Goal: Task Accomplishment & Management: Complete application form

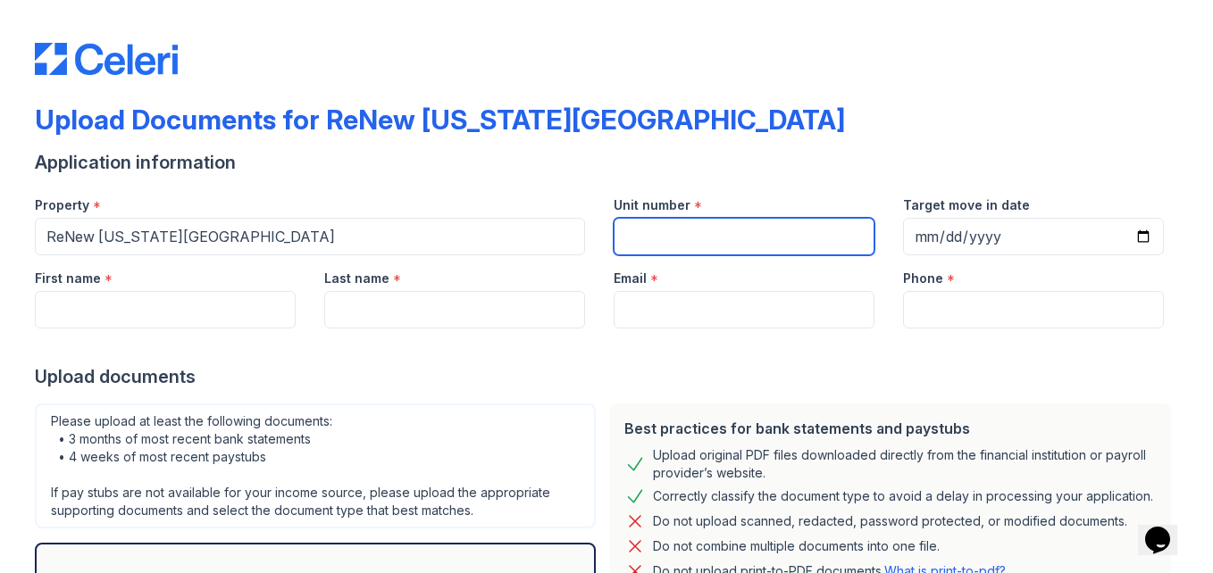
click at [657, 235] on input "Unit number" at bounding box center [743, 237] width 261 height 38
type input "1205"
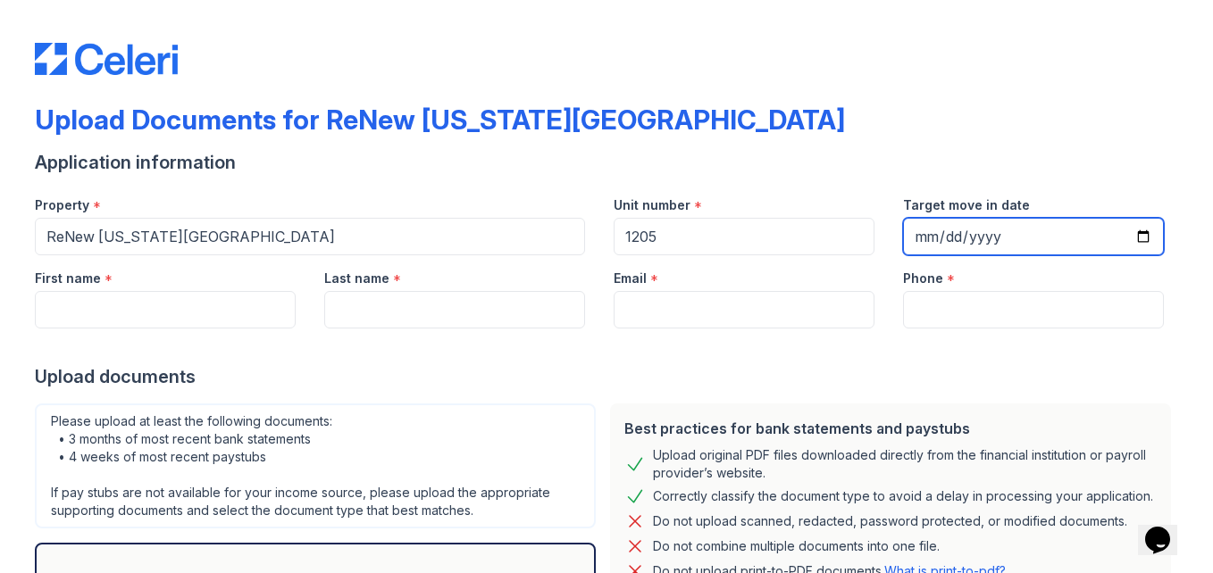
click at [998, 230] on input "Target move in date" at bounding box center [1033, 237] width 261 height 38
drag, startPoint x: 998, startPoint y: 230, endPoint x: 687, endPoint y: 249, distance: 312.2
click at [687, 249] on div "Property * ReNew [US_STATE][GEOGRAPHIC_DATA] Unit number * 1205 Target move in …" at bounding box center [599, 218] width 1157 height 73
click at [922, 238] on input "Target move in date" at bounding box center [1033, 237] width 261 height 38
type input "[DATE]"
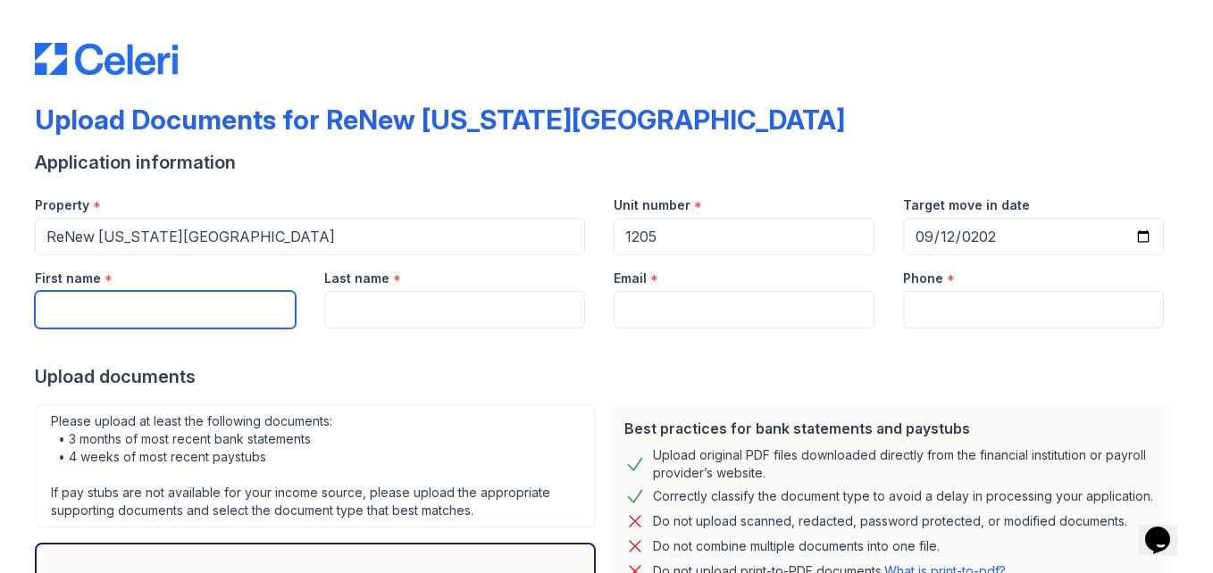
click at [220, 322] on input "First name" at bounding box center [165, 310] width 261 height 38
type input "Austin"
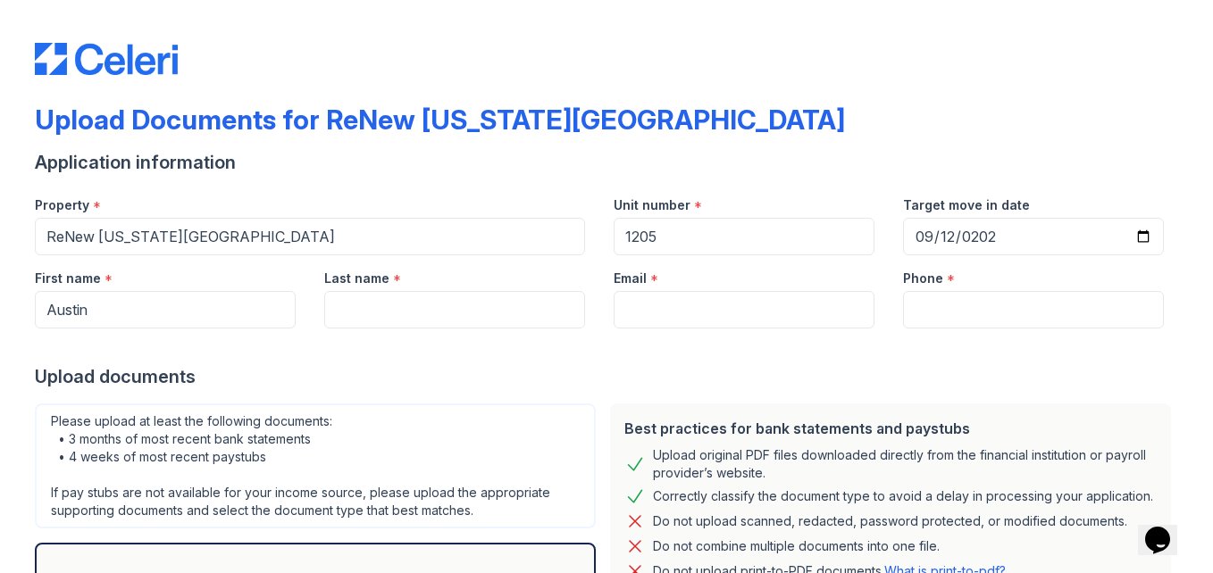
type input "[PERSON_NAME]"
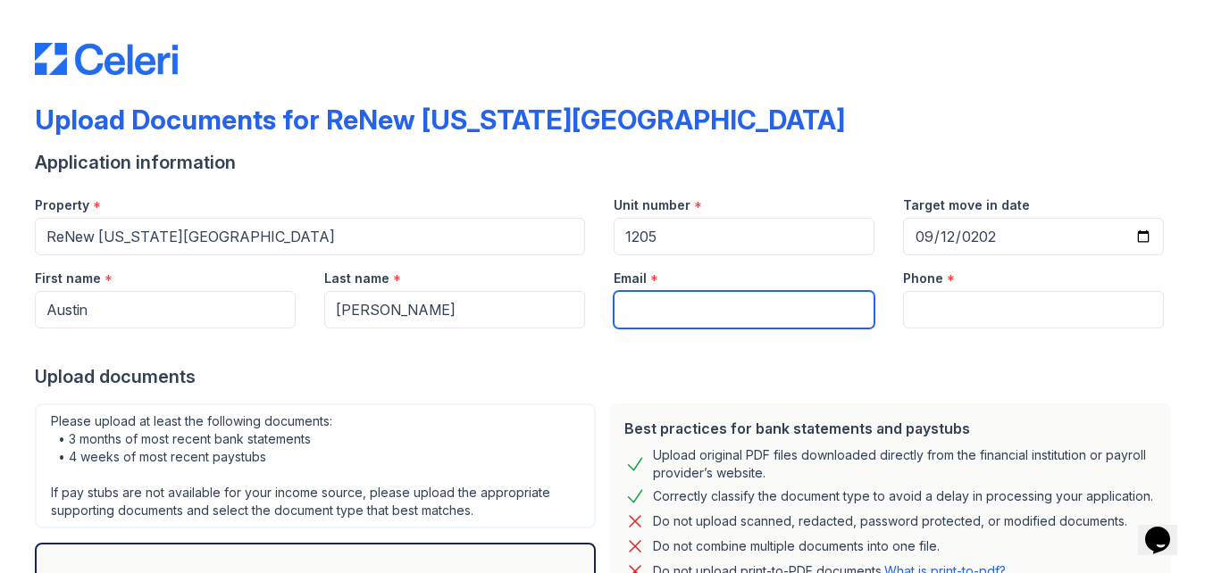
click at [652, 303] on input "Email" at bounding box center [743, 310] width 261 height 38
type input "a"
type input "[EMAIL_ADDRESS][DOMAIN_NAME]"
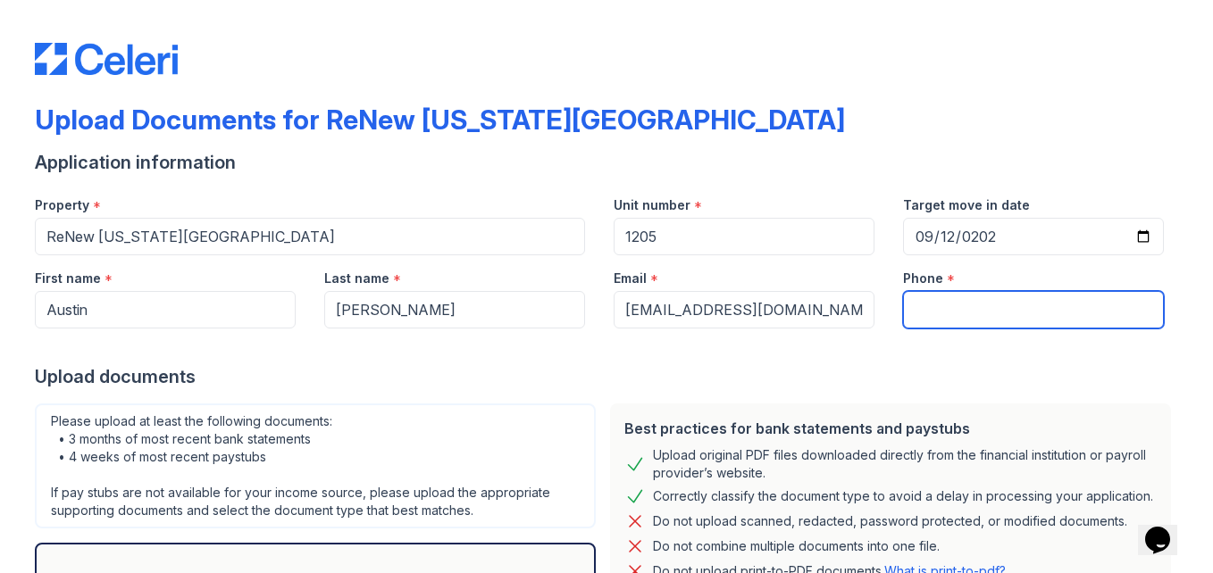
click at [992, 317] on input "Phone" at bounding box center [1033, 310] width 261 height 38
click at [942, 313] on input "3155258951" at bounding box center [1033, 310] width 261 height 38
click at [930, 313] on input "3155258951" at bounding box center [1033, 310] width 261 height 38
click at [903, 313] on input "315)5258951" at bounding box center [1033, 310] width 261 height 38
click at [943, 312] on input "(315)5258951" at bounding box center [1033, 310] width 261 height 38
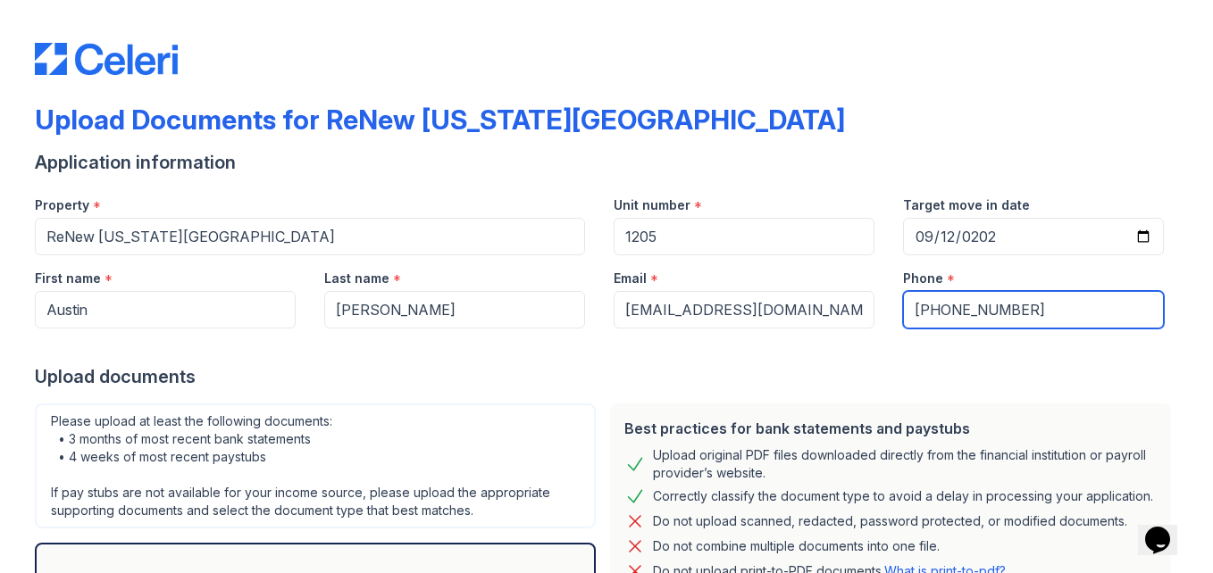
click at [969, 312] on input "(315)-5258951" at bounding box center [1033, 310] width 261 height 38
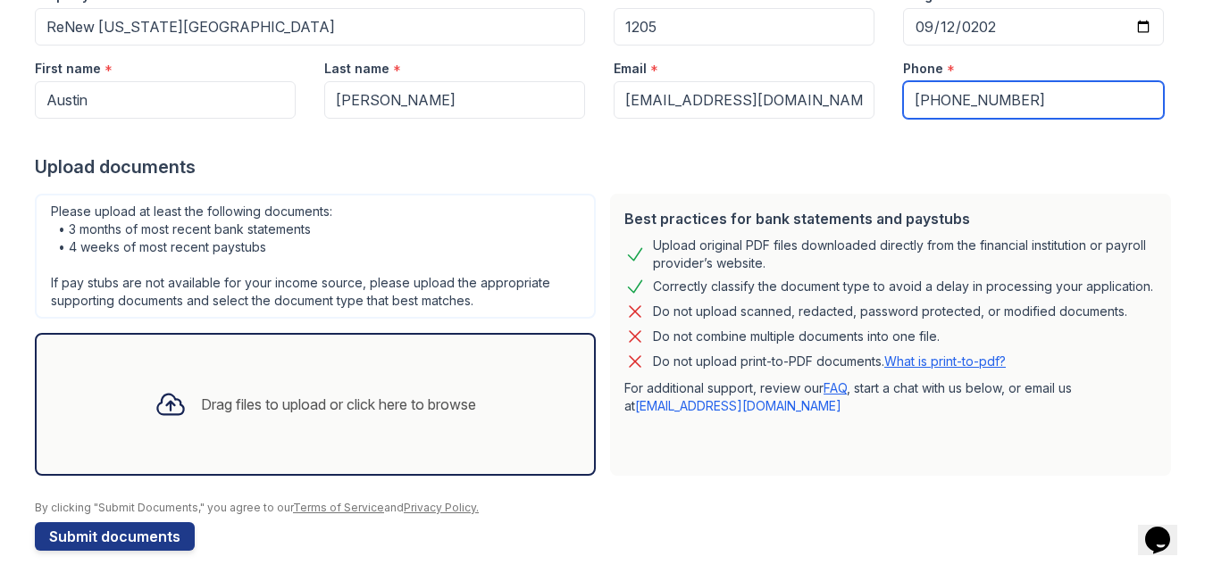
scroll to position [223, 0]
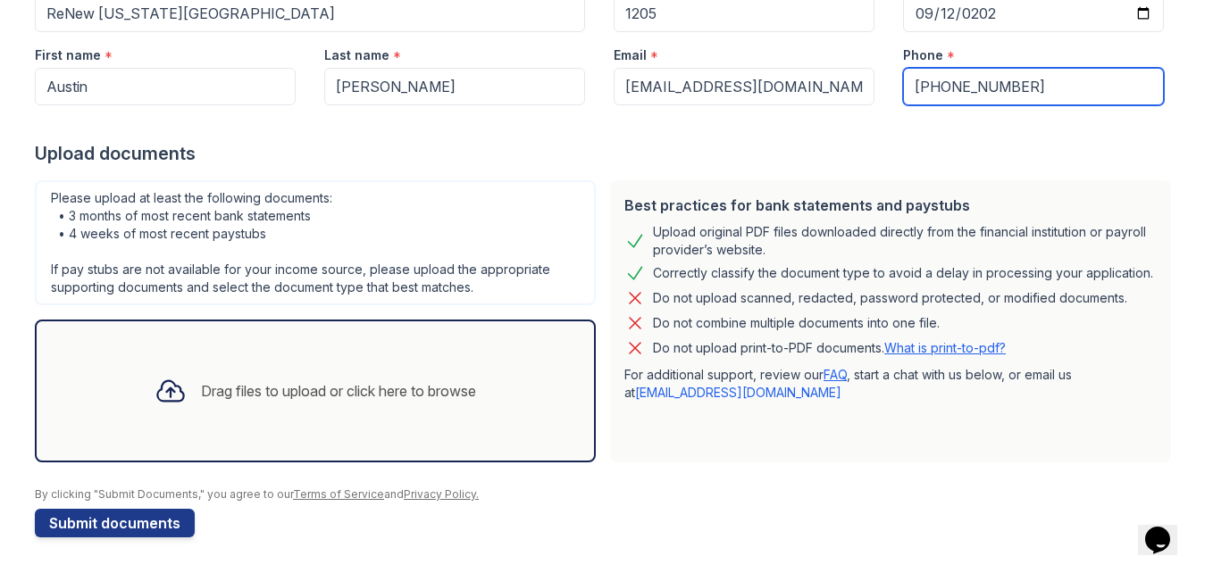
type input "[PHONE_NUMBER]"
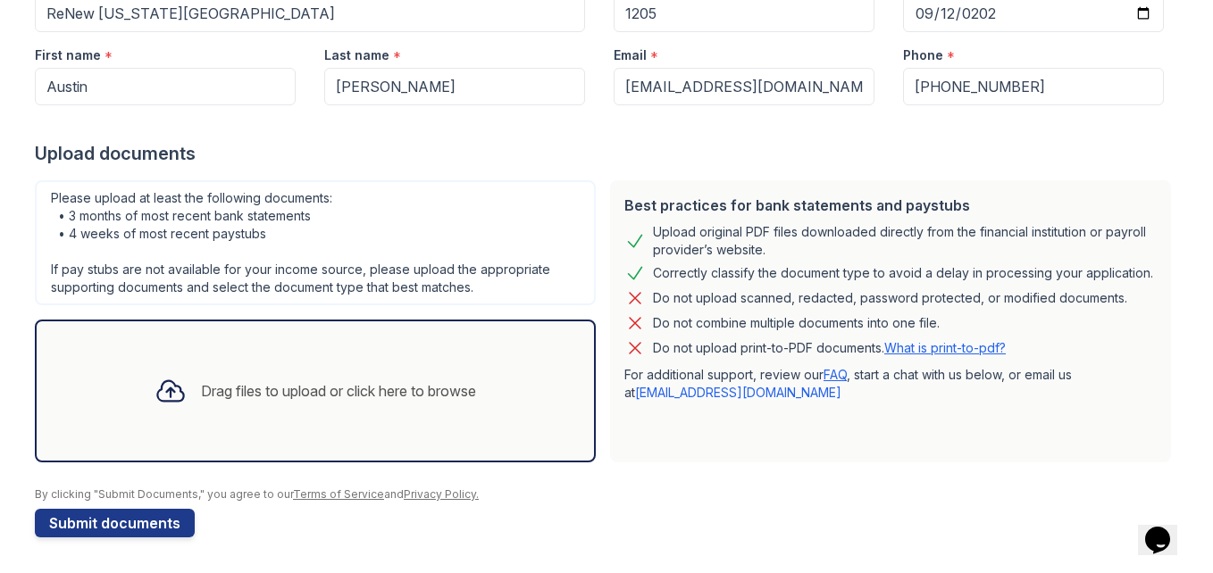
click at [369, 396] on div "Drag files to upload or click here to browse" at bounding box center [338, 390] width 275 height 21
click at [341, 371] on div "Drag files to upload or click here to browse" at bounding box center [315, 391] width 350 height 61
click at [355, 390] on div "Drag files to upload or click here to browse" at bounding box center [338, 390] width 275 height 21
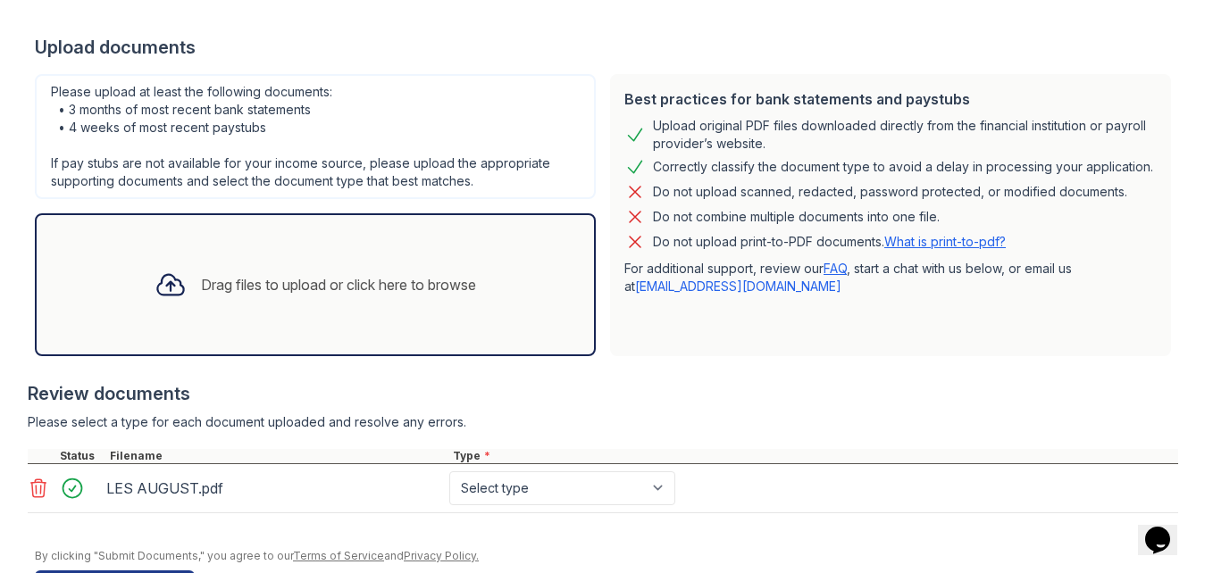
scroll to position [391, 0]
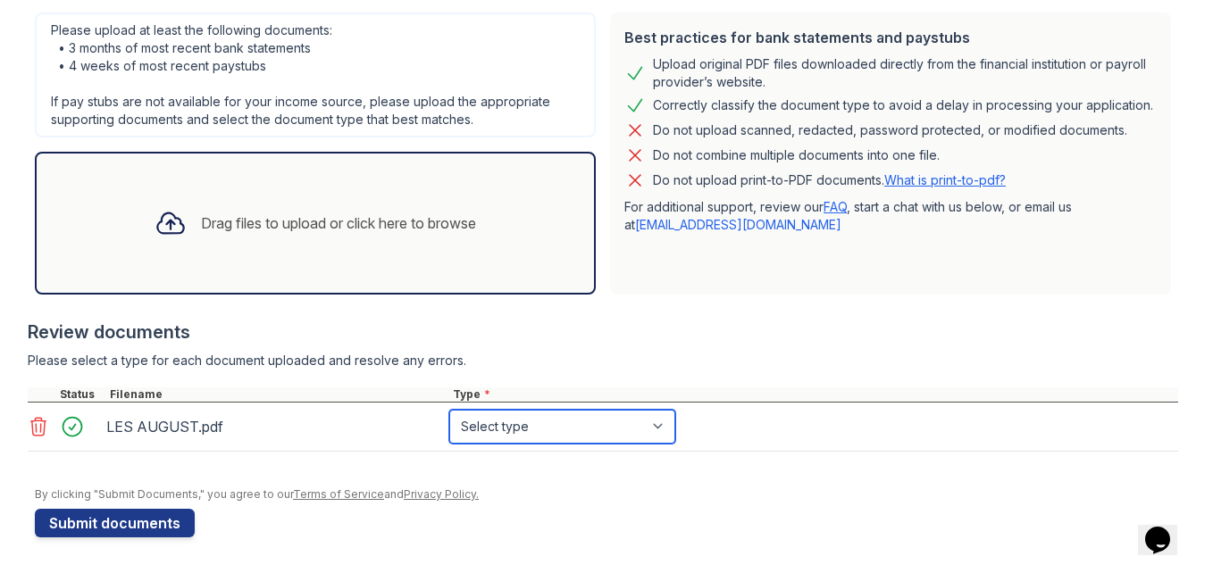
click at [506, 428] on select "Select type Paystub Bank Statement Offer Letter Tax Documents Benefit Award Let…" at bounding box center [562, 427] width 226 height 34
select select "bank_statement"
click at [449, 410] on select "Select type Paystub Bank Statement Offer Letter Tax Documents Benefit Award Let…" at bounding box center [562, 427] width 226 height 34
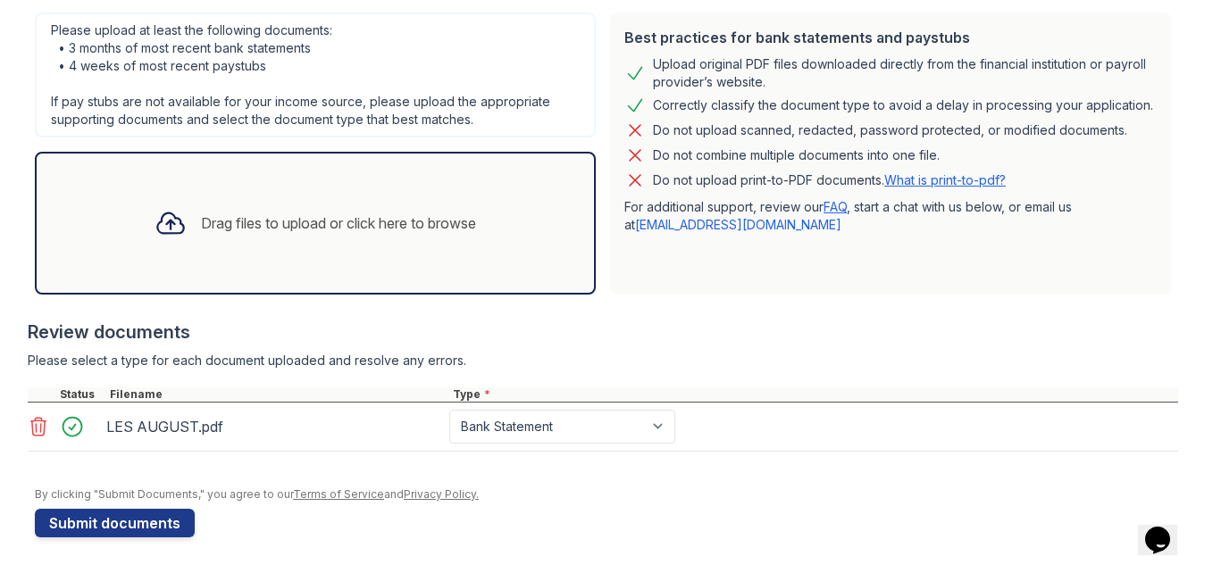
click at [797, 334] on div "Review documents" at bounding box center [603, 332] width 1150 height 25
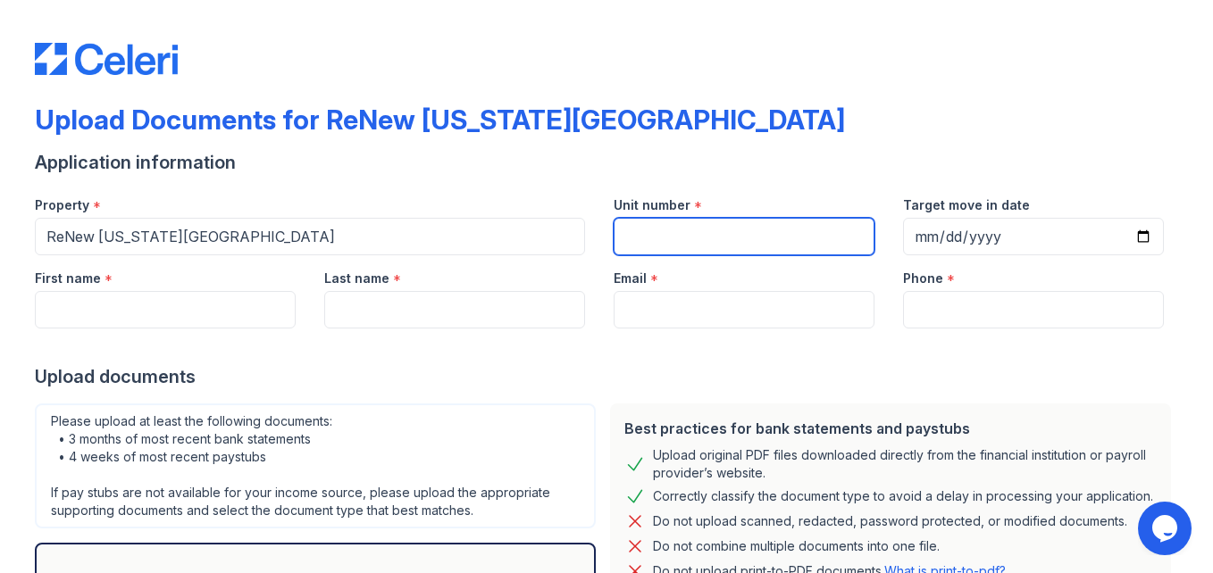
click at [629, 249] on input "Unit number" at bounding box center [743, 237] width 261 height 38
type input "1205"
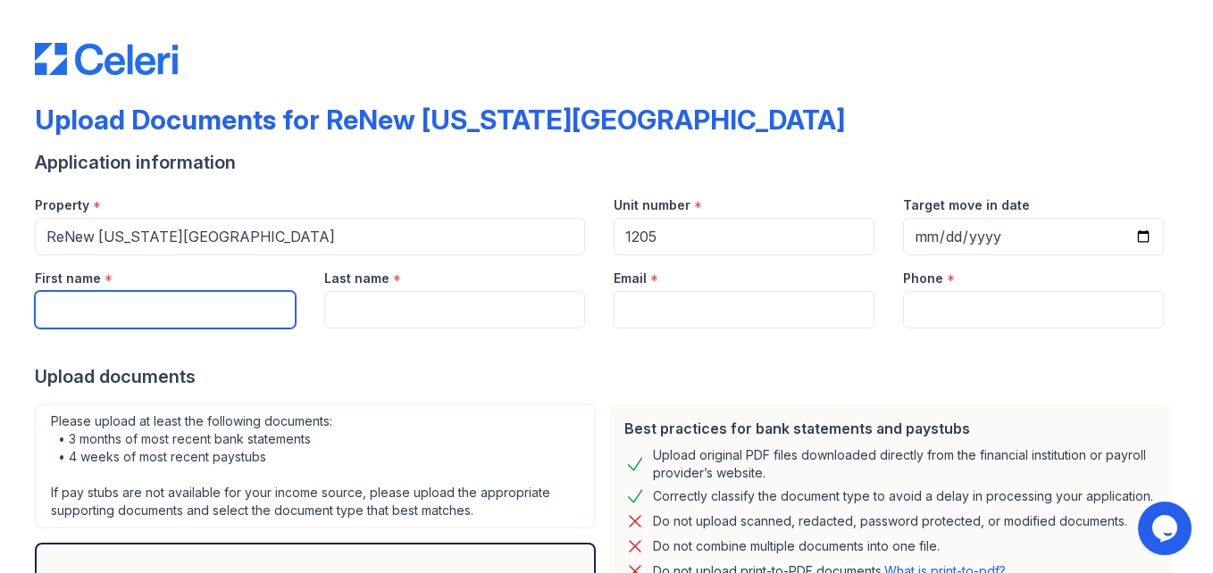
click at [229, 320] on input "First name" at bounding box center [165, 310] width 261 height 38
type input "Austin"
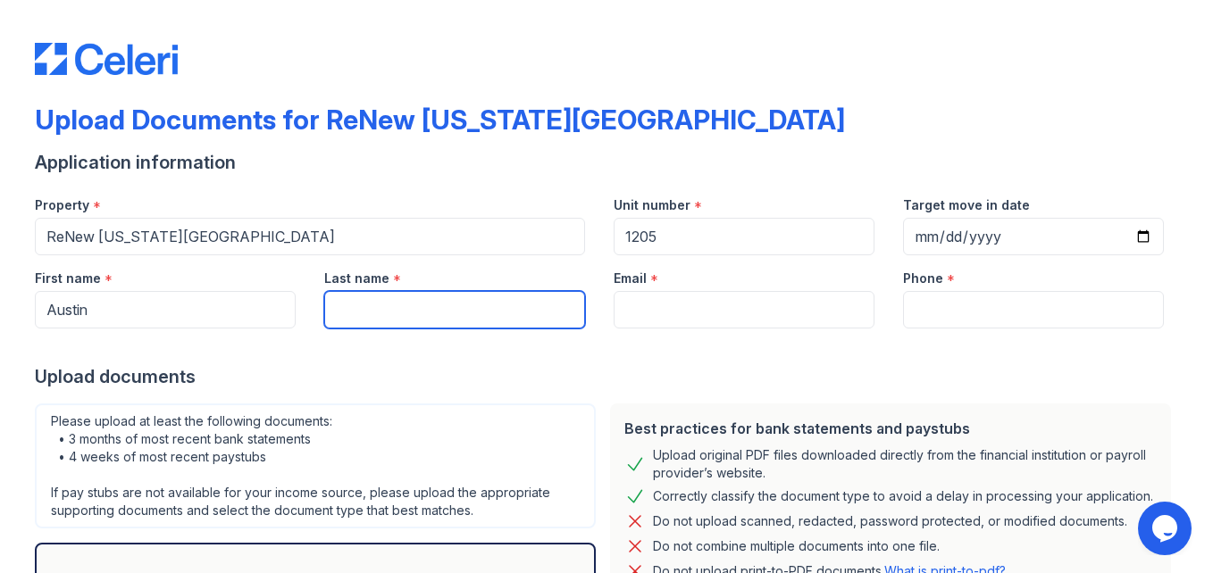
type input "[PERSON_NAME]"
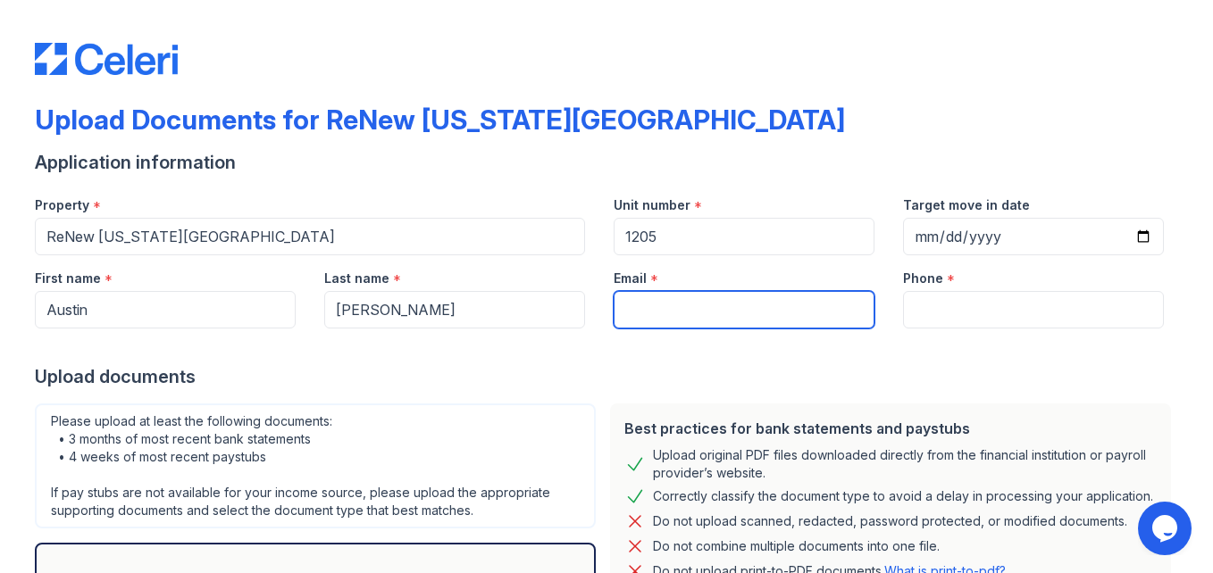
click at [656, 300] on input "Email" at bounding box center [743, 310] width 261 height 38
type input "[EMAIL_ADDRESS][DOMAIN_NAME]"
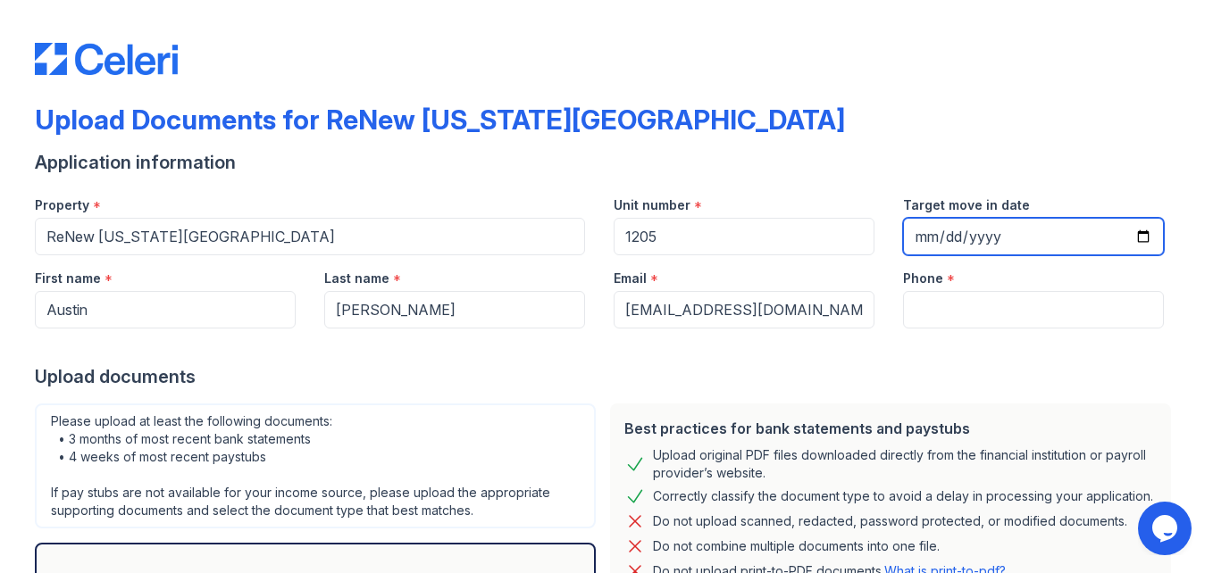
type input "[DATE]"
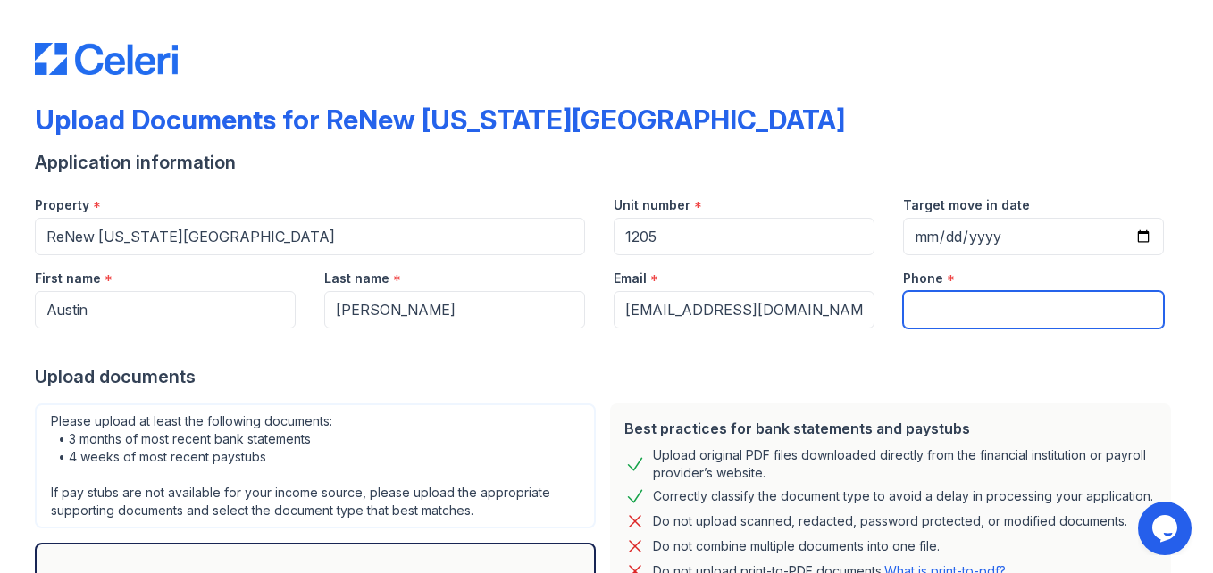
type input "[PHONE_NUMBER]"
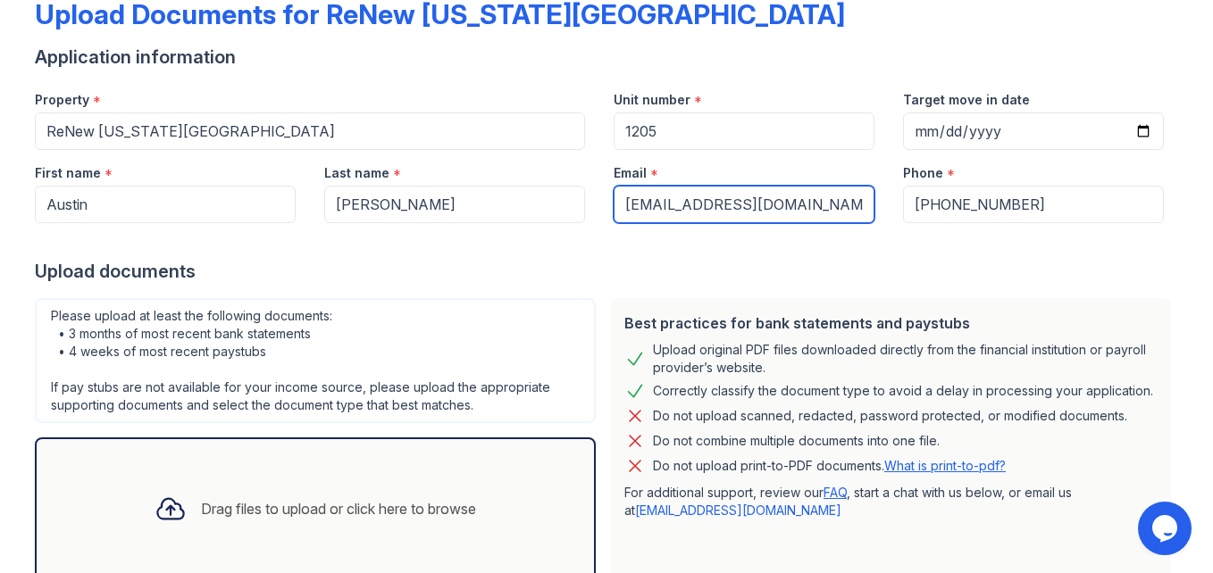
scroll to position [223, 0]
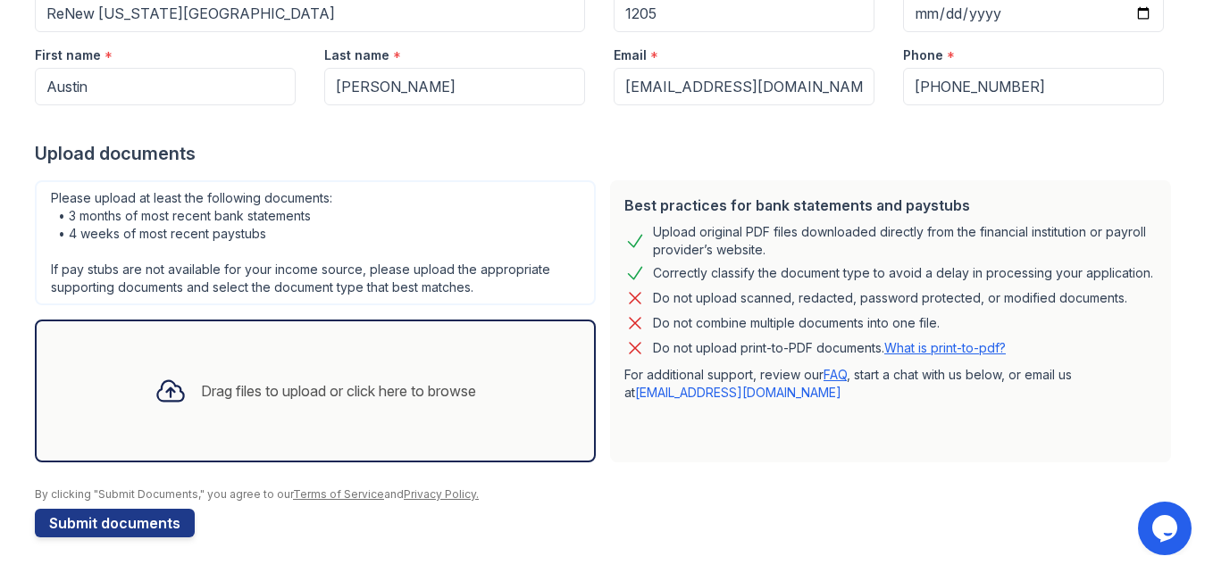
click at [438, 362] on div "Drag files to upload or click here to browse" at bounding box center [315, 391] width 350 height 61
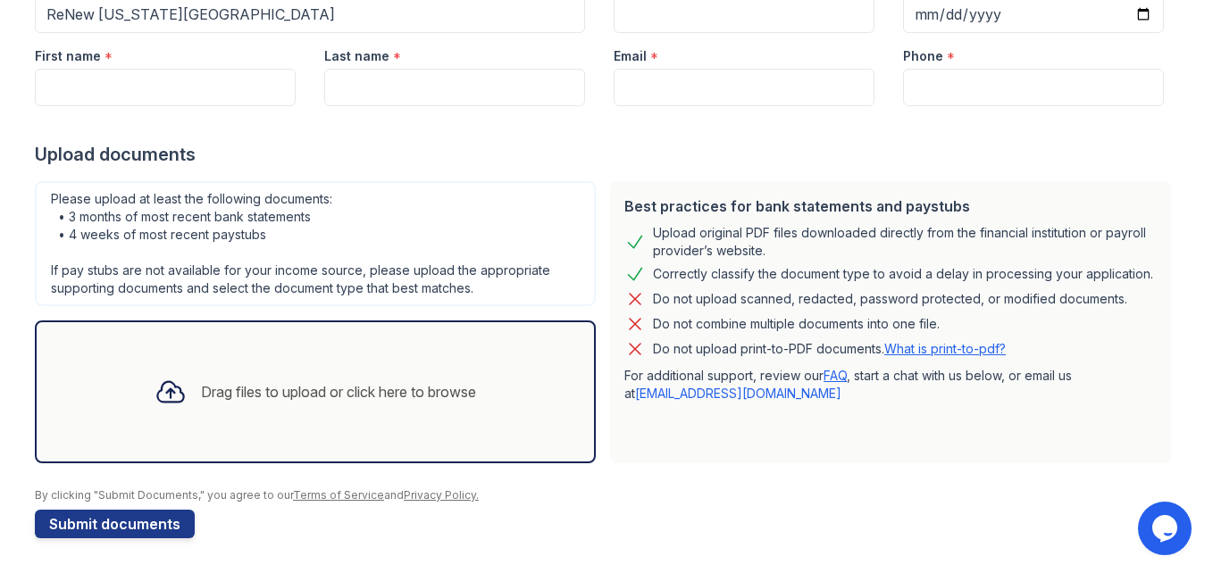
scroll to position [223, 0]
drag, startPoint x: 408, startPoint y: 369, endPoint x: 299, endPoint y: 371, distance: 109.0
click at [299, 371] on div "Drag files to upload or click here to browse" at bounding box center [315, 391] width 350 height 61
click at [290, 375] on div "Drag files to upload or click here to browse" at bounding box center [315, 391] width 350 height 61
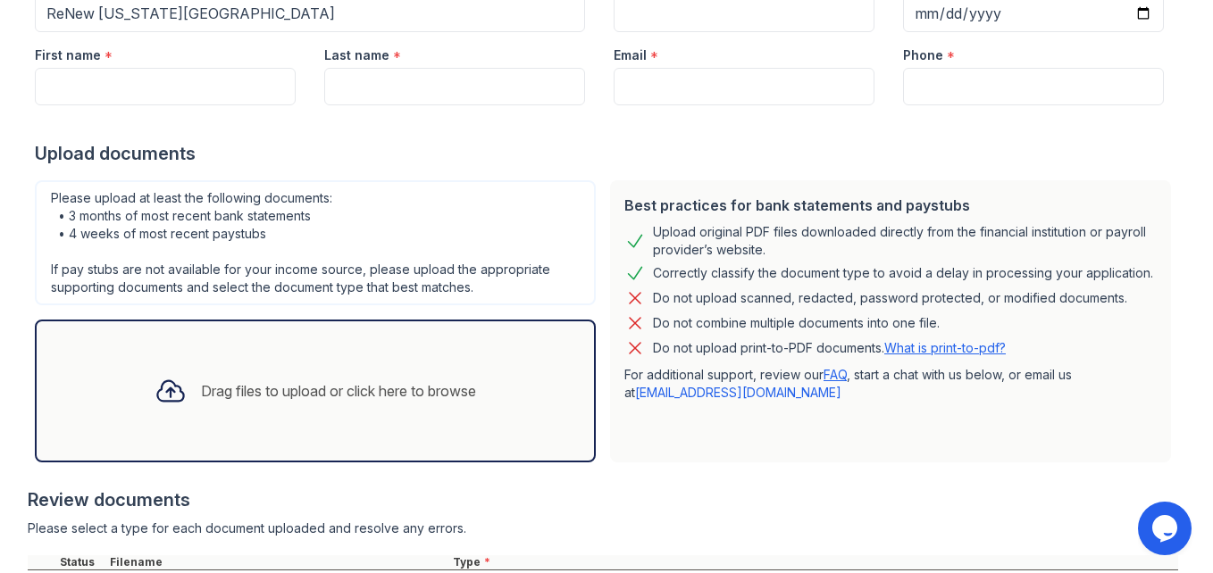
click at [375, 401] on div "Drag files to upload or click here to browse" at bounding box center [338, 390] width 275 height 21
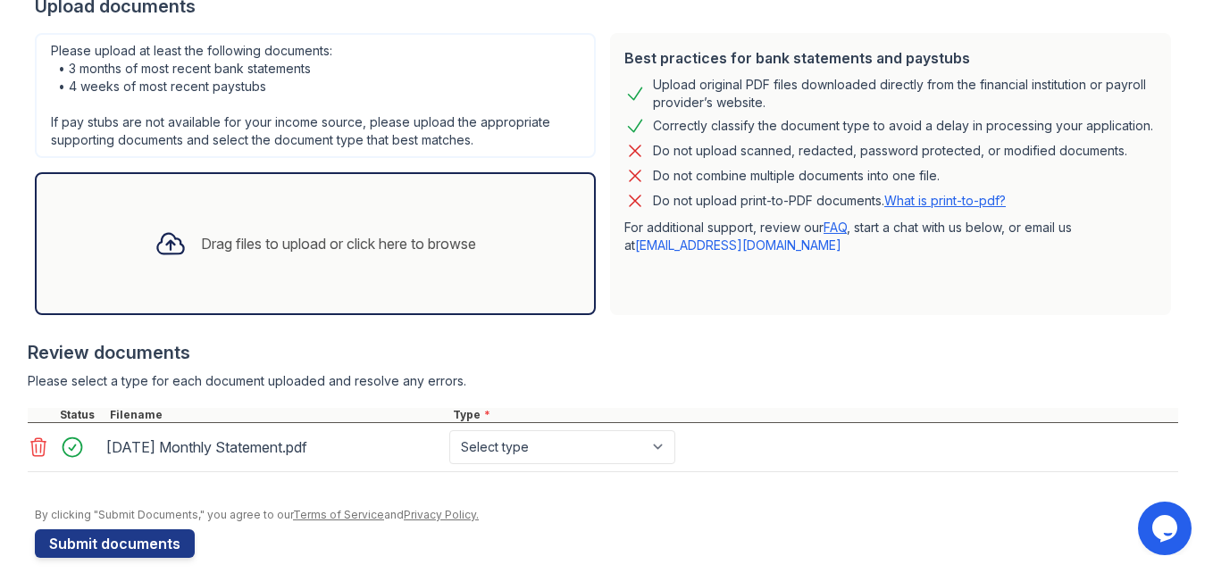
scroll to position [391, 0]
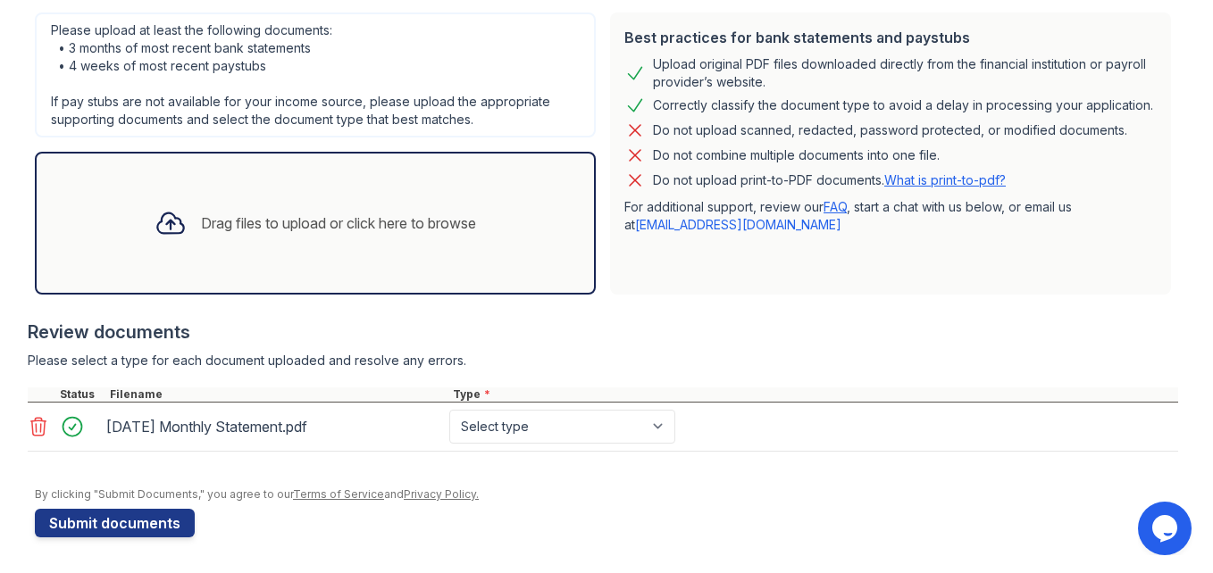
click at [464, 224] on div "Drag files to upload or click here to browse" at bounding box center [338, 223] width 275 height 21
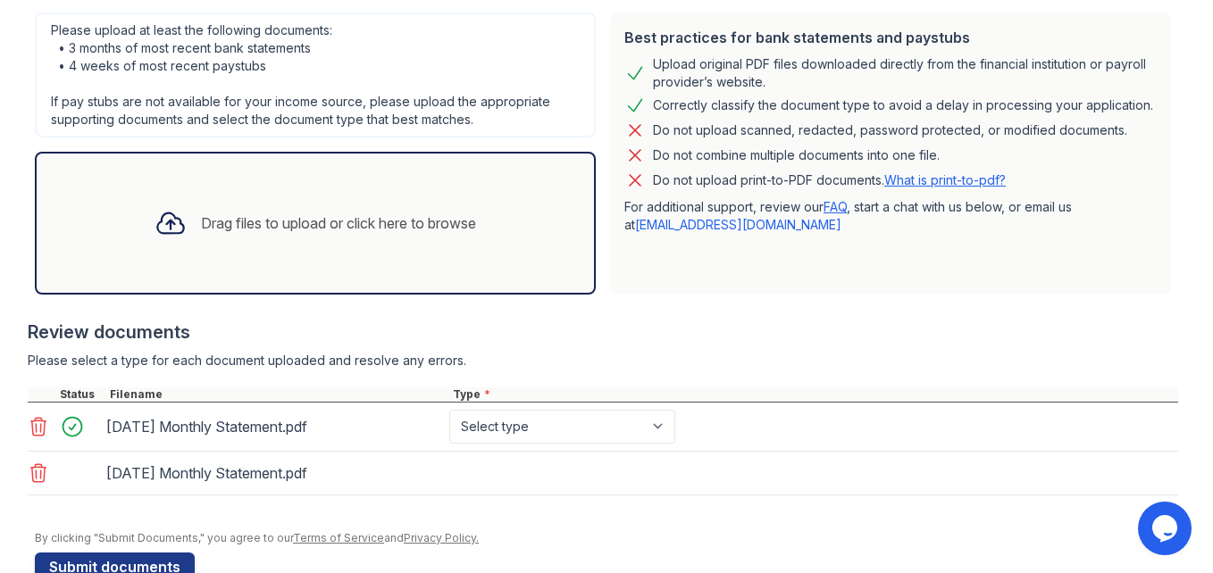
click at [298, 246] on div "Drag files to upload or click here to browse" at bounding box center [315, 223] width 350 height 61
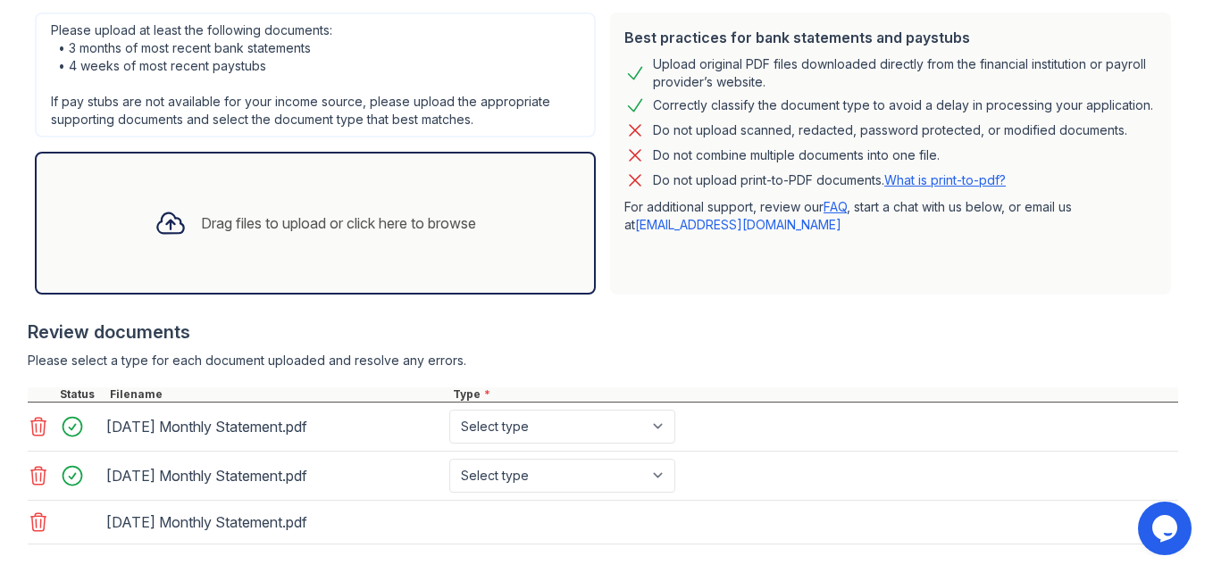
click at [173, 188] on div "Drag files to upload or click here to browse" at bounding box center [315, 223] width 561 height 143
click at [322, 278] on div "Drag files to upload or click here to browse" at bounding box center [315, 223] width 561 height 143
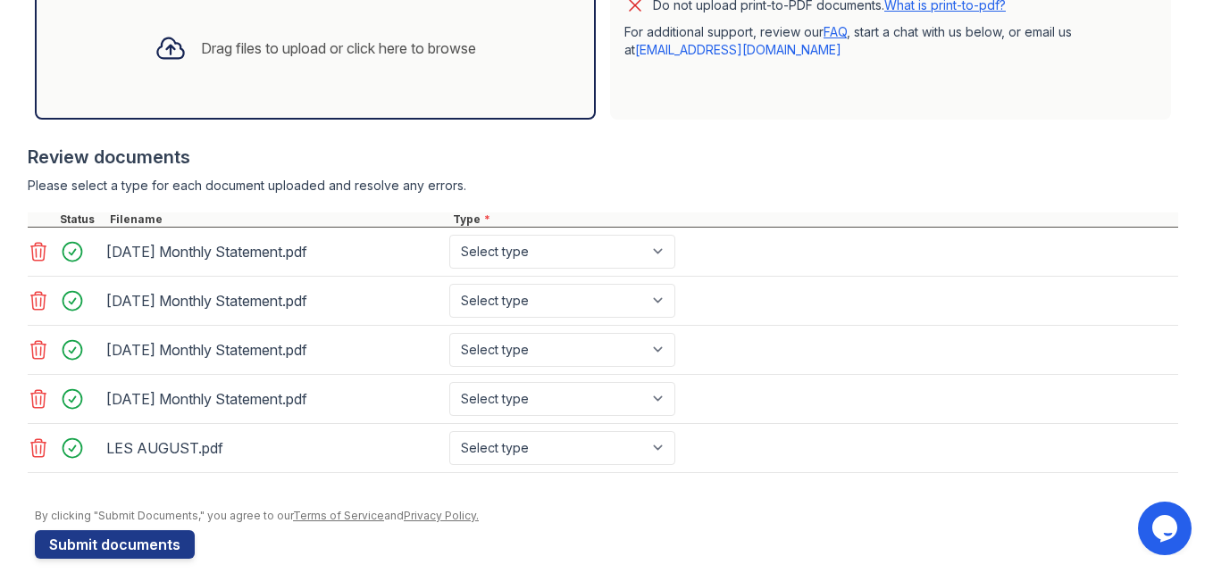
scroll to position [588, 0]
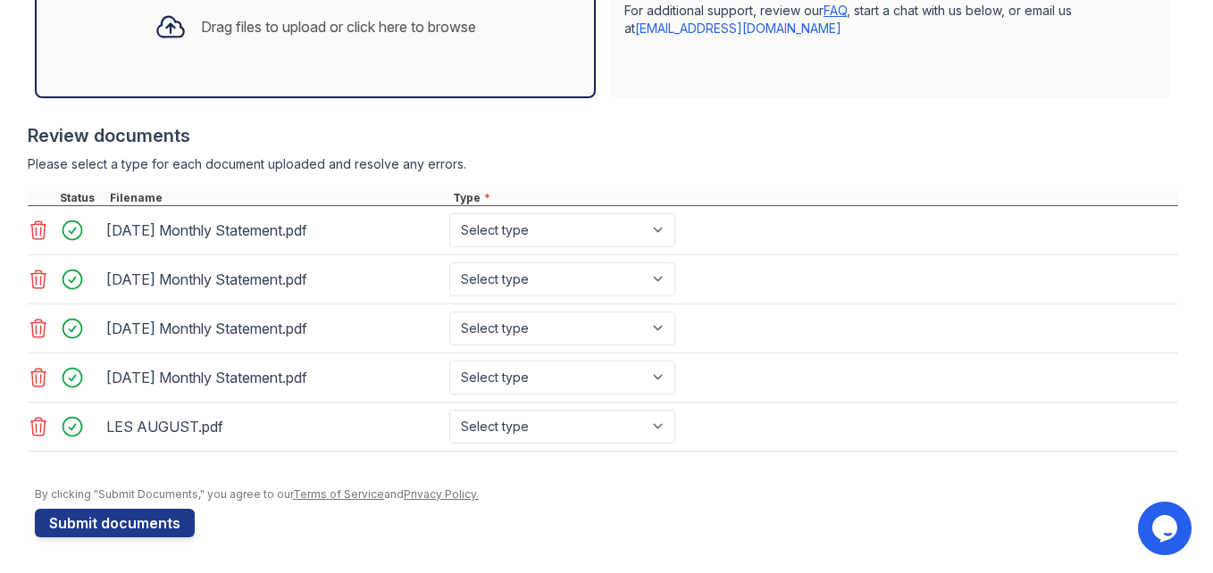
click at [325, 64] on div "Drag files to upload or click here to browse" at bounding box center [315, 26] width 561 height 143
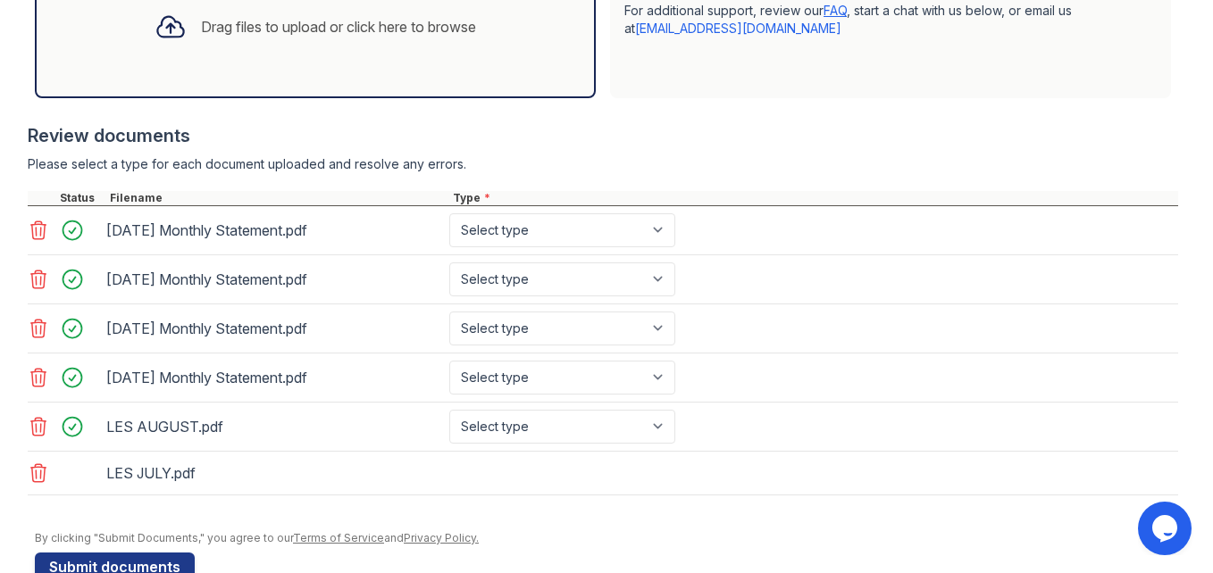
click at [393, 70] on div "Drag files to upload or click here to browse" at bounding box center [315, 26] width 561 height 143
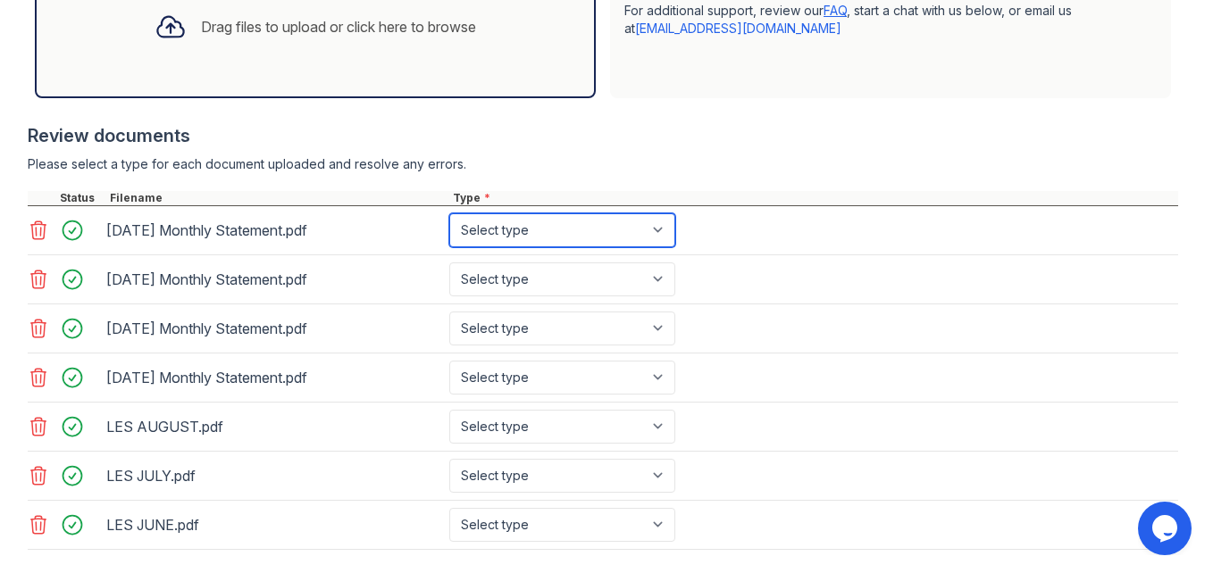
click at [626, 229] on select "Select type Paystub Bank Statement Offer Letter Tax Documents Benefit Award Let…" at bounding box center [562, 230] width 226 height 34
select select "bank_statement"
click at [449, 213] on select "Select type Paystub Bank Statement Offer Letter Tax Documents Benefit Award Let…" at bounding box center [562, 230] width 226 height 34
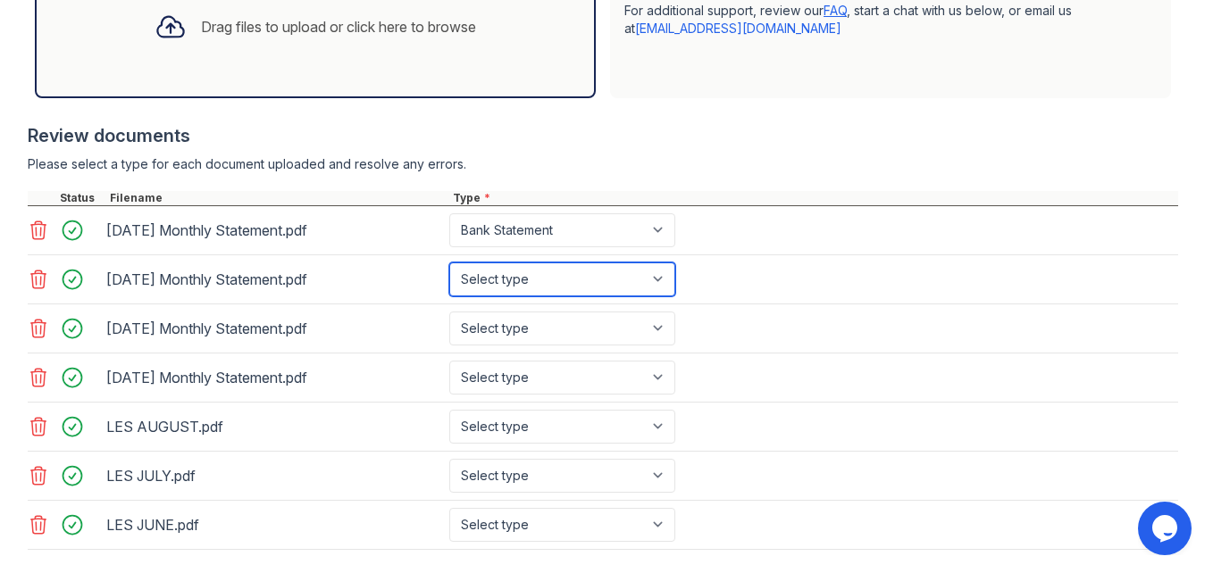
click at [548, 279] on select "Select type Paystub Bank Statement Offer Letter Tax Documents Benefit Award Let…" at bounding box center [562, 280] width 226 height 34
select select "bank_statement"
click at [449, 263] on select "Select type Paystub Bank Statement Offer Letter Tax Documents Benefit Award Let…" at bounding box center [562, 280] width 226 height 34
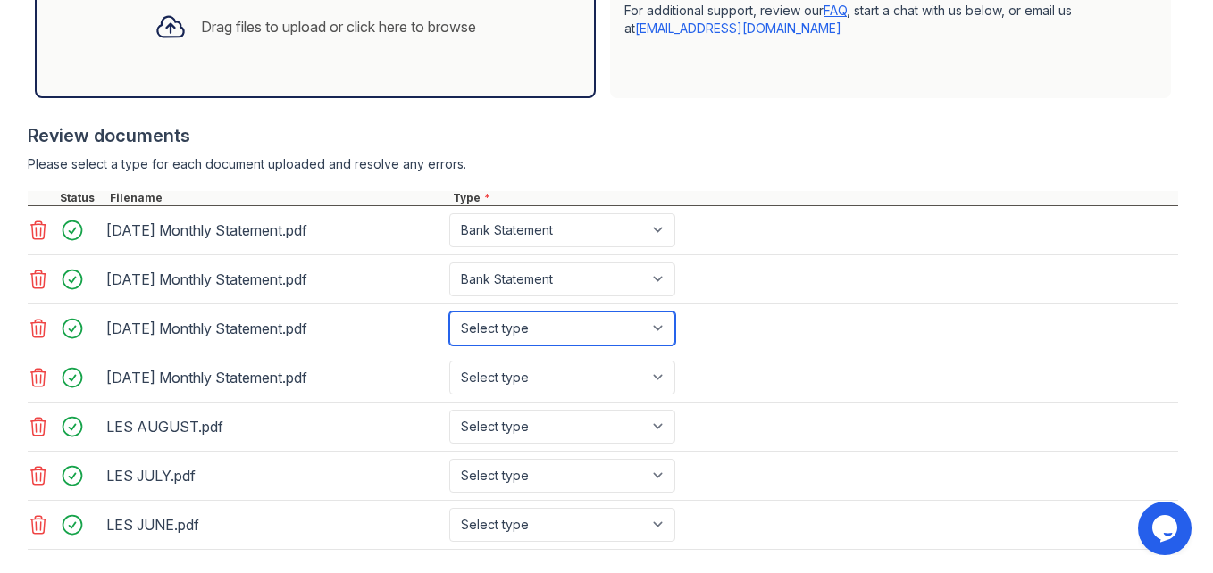
click at [528, 321] on select "Select type Paystub Bank Statement Offer Letter Tax Documents Benefit Award Let…" at bounding box center [562, 329] width 226 height 34
select select "bank_statement"
click at [449, 312] on select "Select type Paystub Bank Statement Offer Letter Tax Documents Benefit Award Let…" at bounding box center [562, 329] width 226 height 34
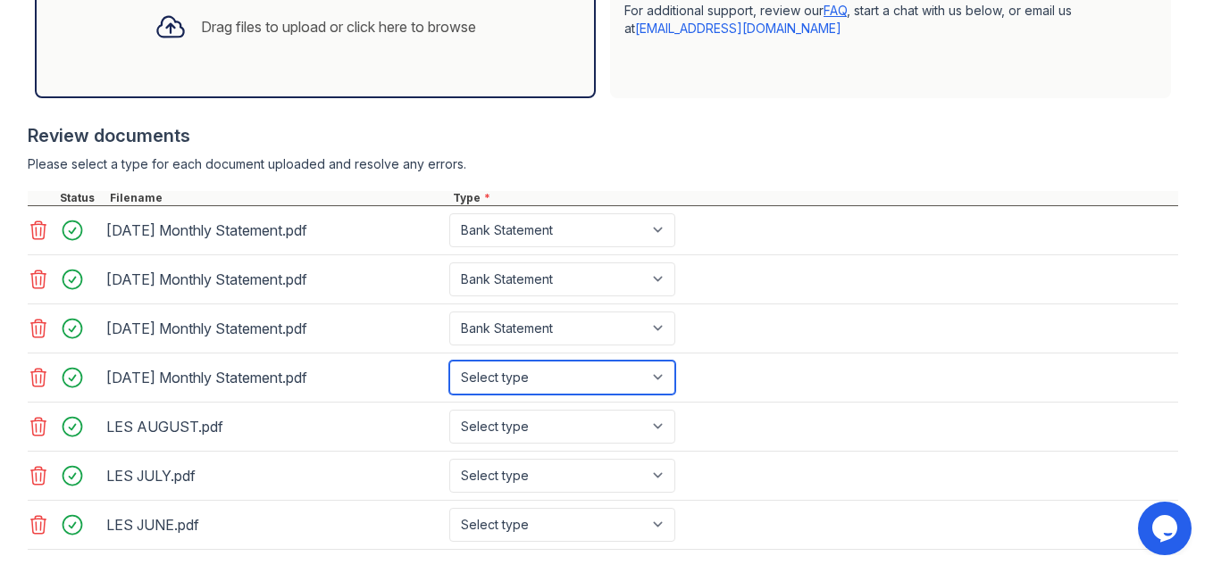
click at [515, 377] on select "Select type Paystub Bank Statement Offer Letter Tax Documents Benefit Award Let…" at bounding box center [562, 378] width 226 height 34
select select "bank_statement"
click at [449, 361] on select "Select type Paystub Bank Statement Offer Letter Tax Documents Benefit Award Let…" at bounding box center [562, 378] width 226 height 34
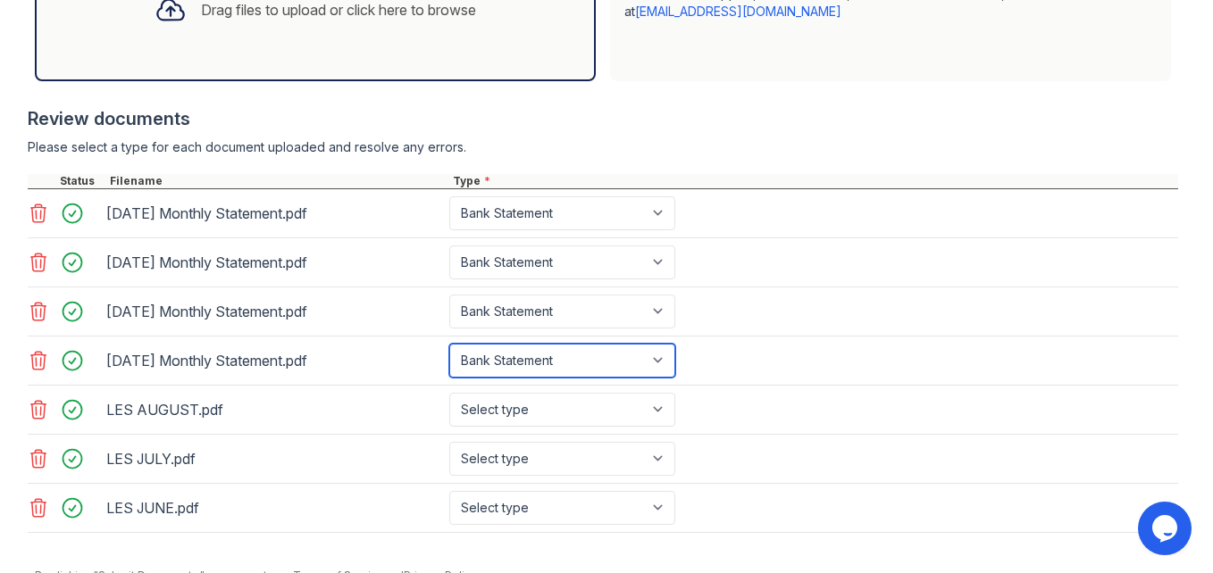
scroll to position [686, 0]
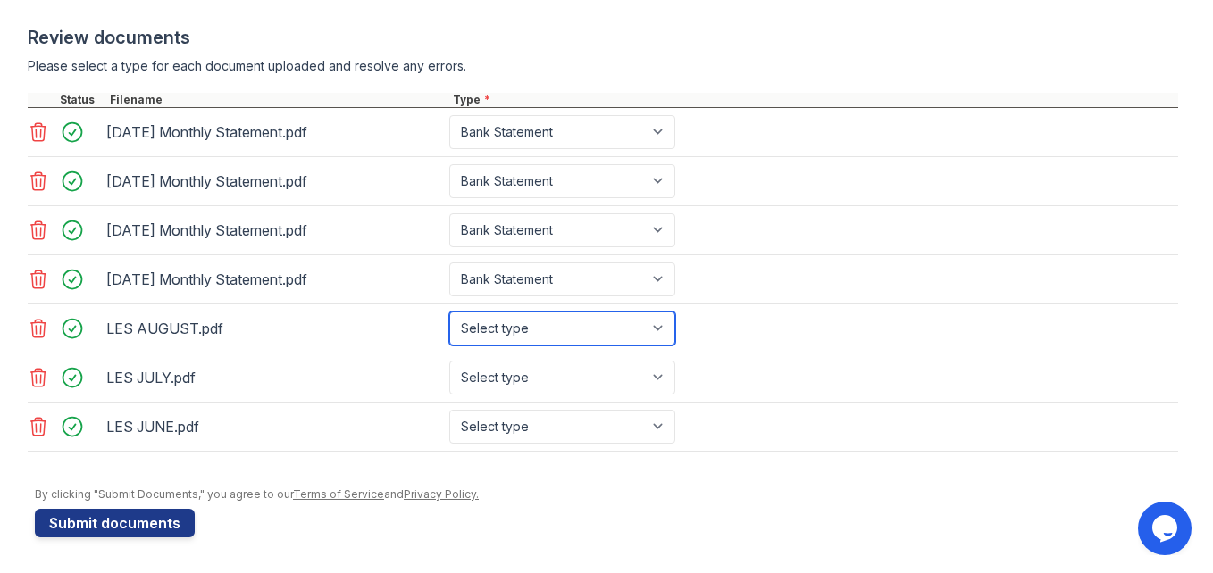
click at [647, 330] on select "Select type Paystub Bank Statement Offer Letter Tax Documents Benefit Award Let…" at bounding box center [562, 329] width 226 height 34
click at [449, 312] on select "Select type Paystub Bank Statement Offer Letter Tax Documents Benefit Award Let…" at bounding box center [562, 329] width 226 height 34
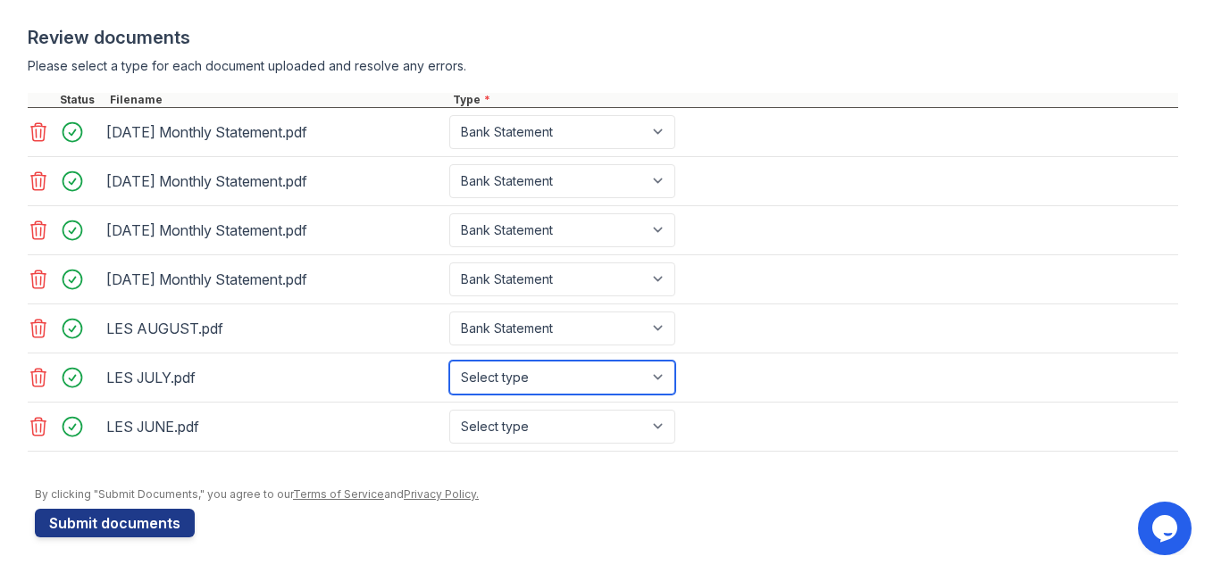
click at [548, 373] on select "Select type Paystub Bank Statement Offer Letter Tax Documents Benefit Award Let…" at bounding box center [562, 378] width 226 height 34
click at [711, 398] on div "LES JULY.pdf Select type Paystub Bank Statement Offer Letter Tax Documents Bene…" at bounding box center [603, 378] width 1150 height 49
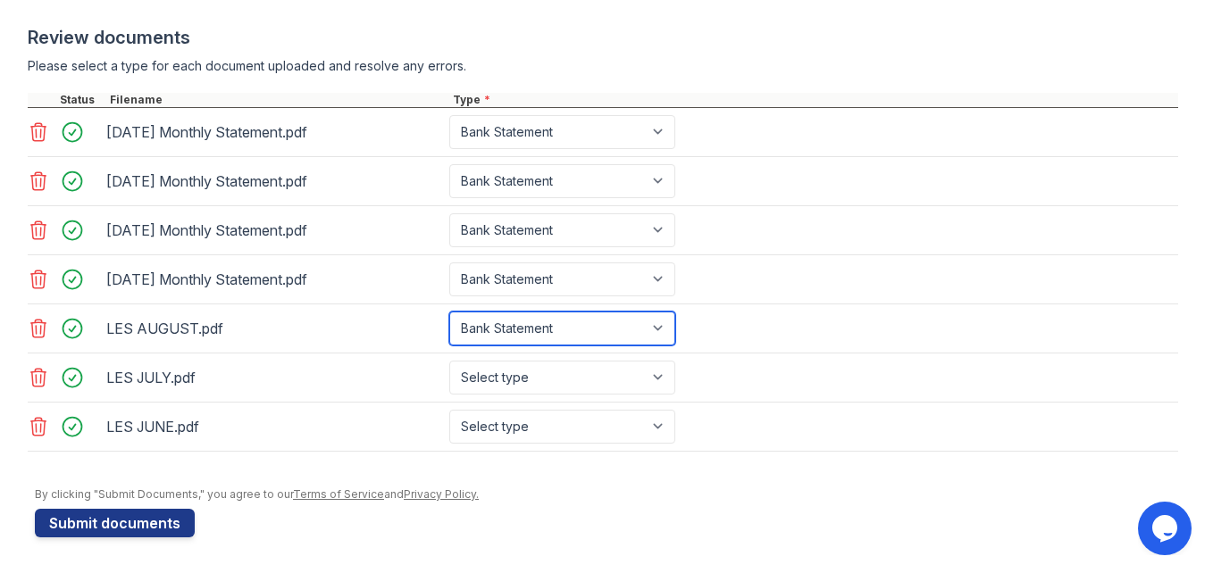
click at [596, 312] on select "Select type Paystub Bank Statement Offer Letter Tax Documents Benefit Award Let…" at bounding box center [562, 329] width 226 height 34
select select "paystub"
click at [449, 312] on select "Select type Paystub Bank Statement Offer Letter Tax Documents Benefit Award Let…" at bounding box center [562, 329] width 226 height 34
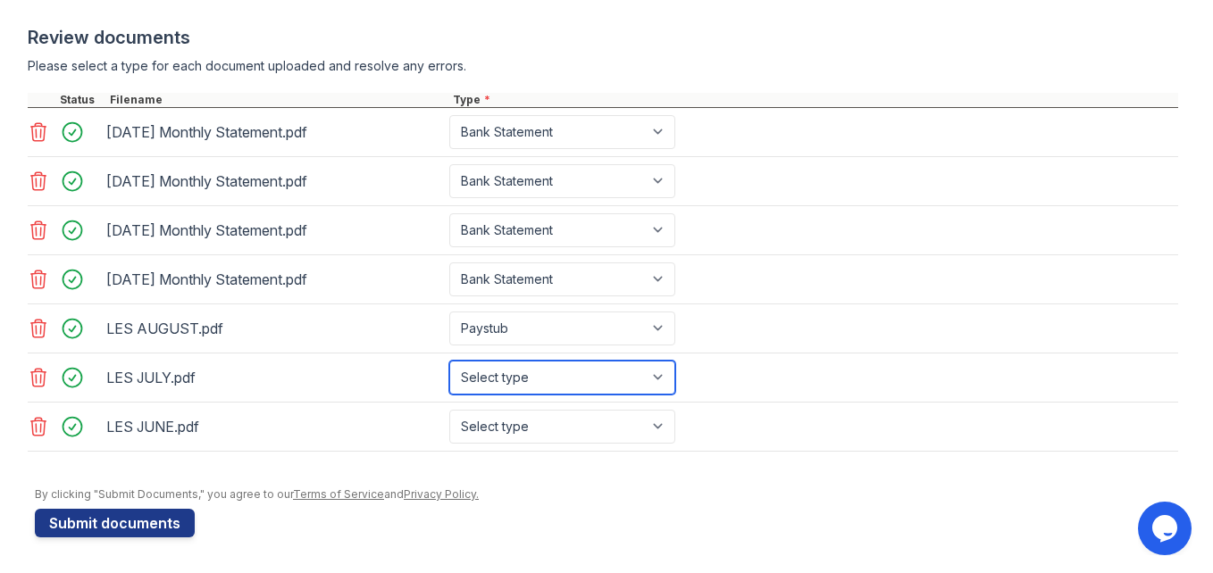
click at [534, 378] on select "Select type Paystub Bank Statement Offer Letter Tax Documents Benefit Award Let…" at bounding box center [562, 378] width 226 height 34
select select "paystub"
click at [449, 361] on select "Select type Paystub Bank Statement Offer Letter Tax Documents Benefit Award Let…" at bounding box center [562, 378] width 226 height 34
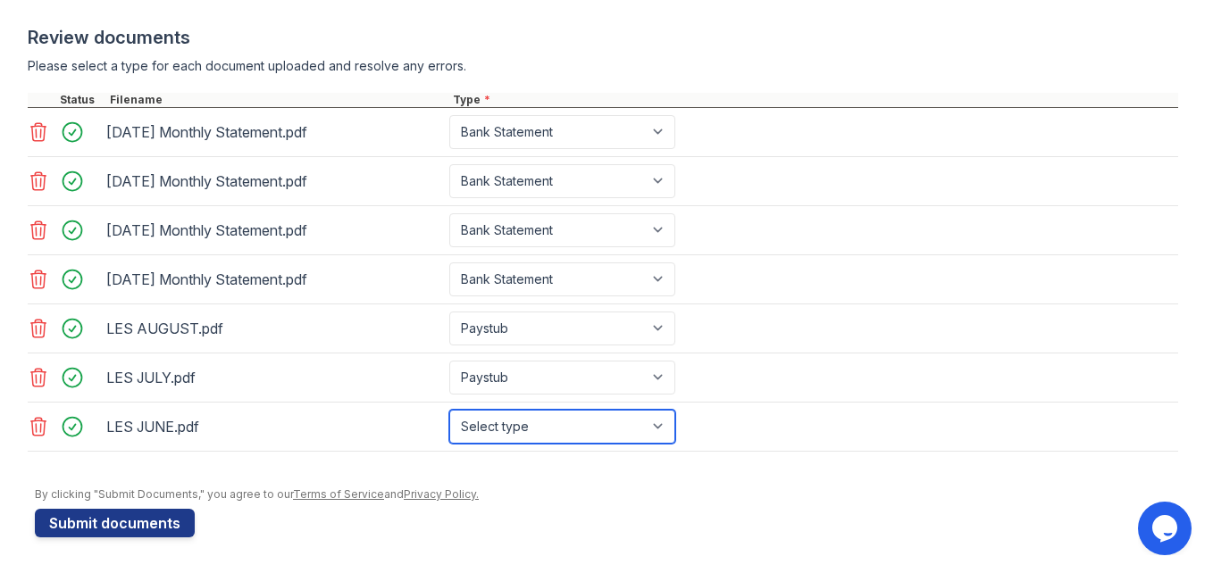
click at [559, 421] on select "Select type Paystub Bank Statement Offer Letter Tax Documents Benefit Award Let…" at bounding box center [562, 427] width 226 height 34
select select "paystub"
click at [449, 410] on select "Select type Paystub Bank Statement Offer Letter Tax Documents Benefit Award Let…" at bounding box center [562, 427] width 226 height 34
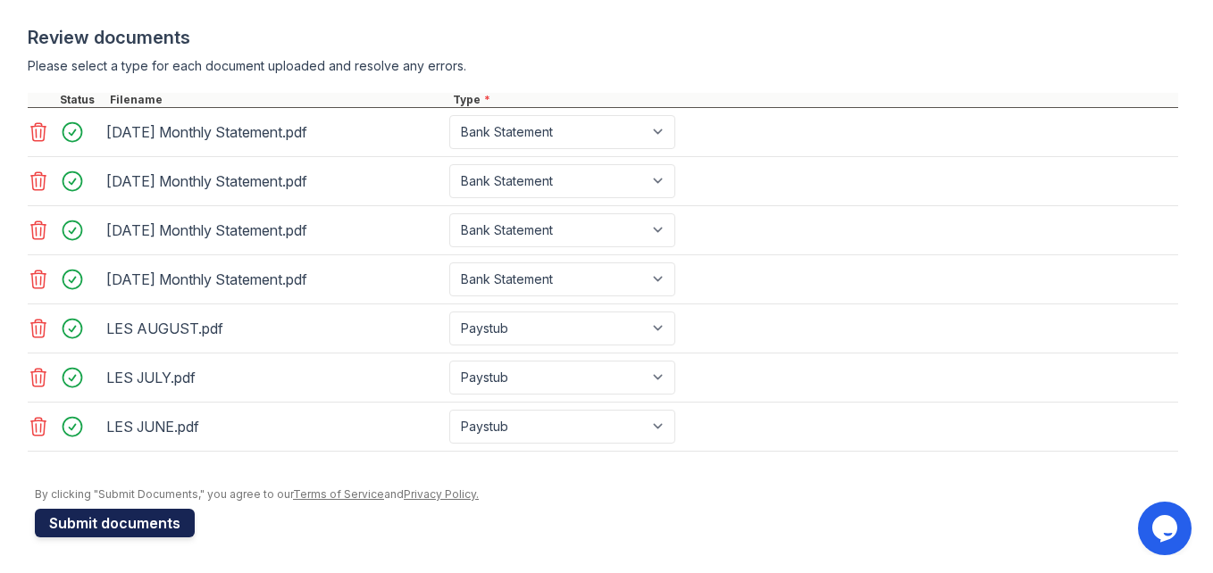
click at [114, 521] on button "Submit documents" at bounding box center [115, 523] width 160 height 29
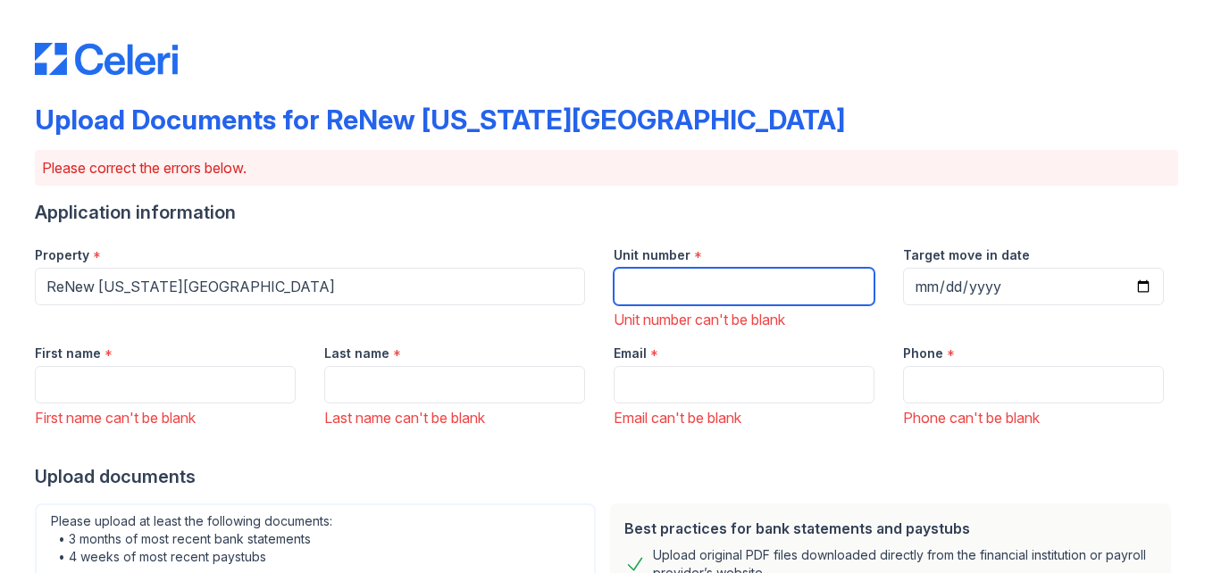
click at [656, 305] on input "Unit number" at bounding box center [743, 287] width 261 height 38
type input "1205"
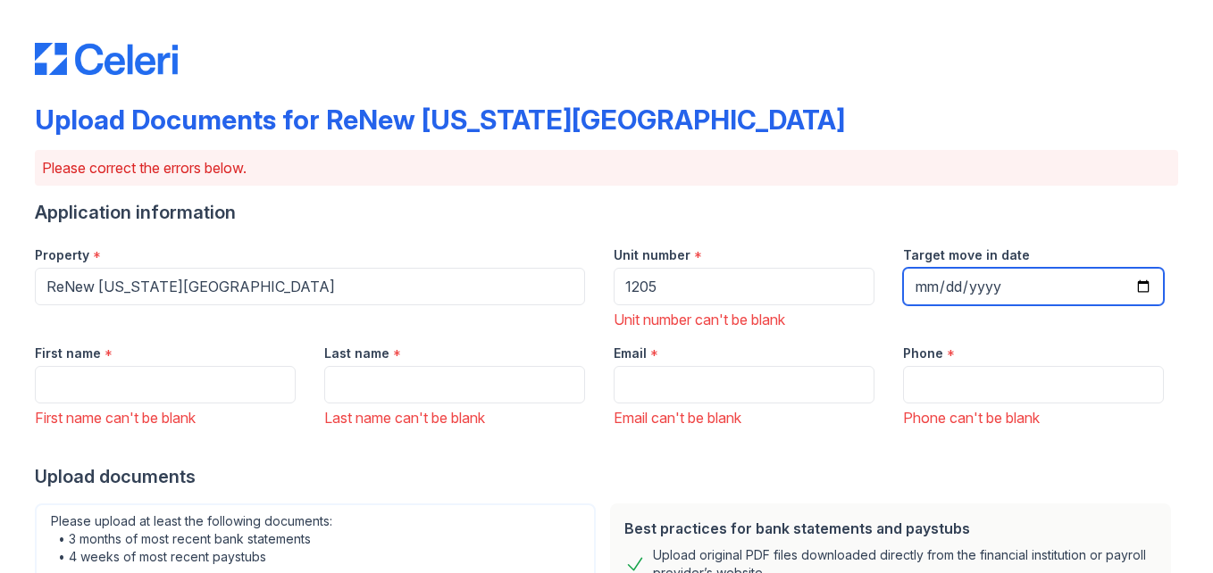
click at [981, 280] on input "Target move in date" at bounding box center [1033, 287] width 261 height 38
click at [903, 284] on input "Target move in date" at bounding box center [1033, 287] width 261 height 38
click at [924, 288] on input "Target move in date" at bounding box center [1033, 287] width 261 height 38
click at [912, 288] on input "Target move in date" at bounding box center [1033, 287] width 261 height 38
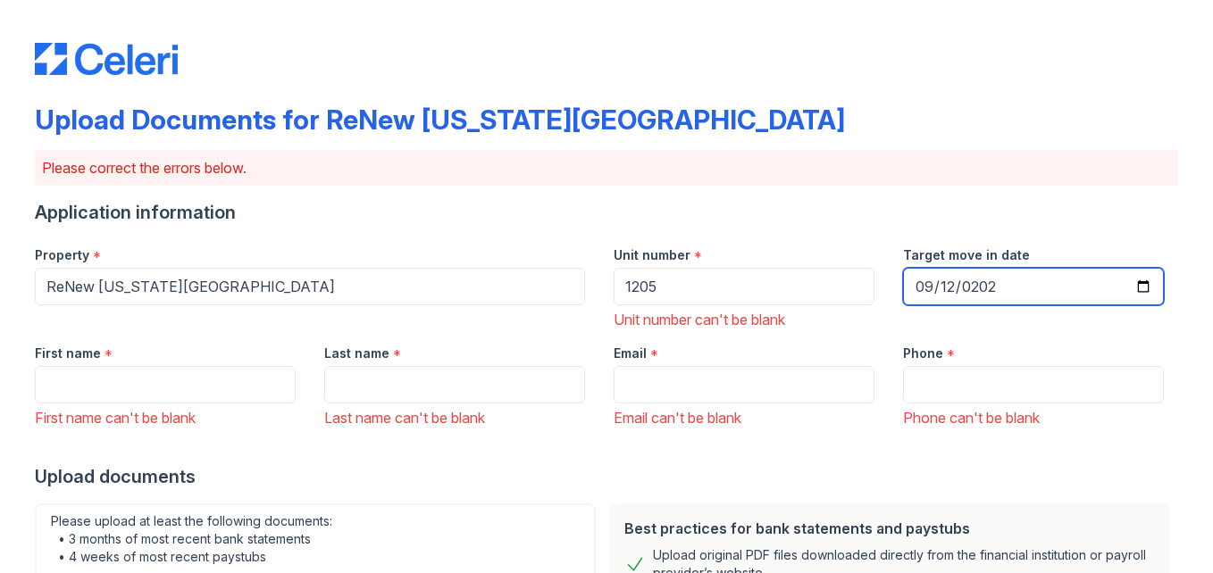
type input "[DATE]"
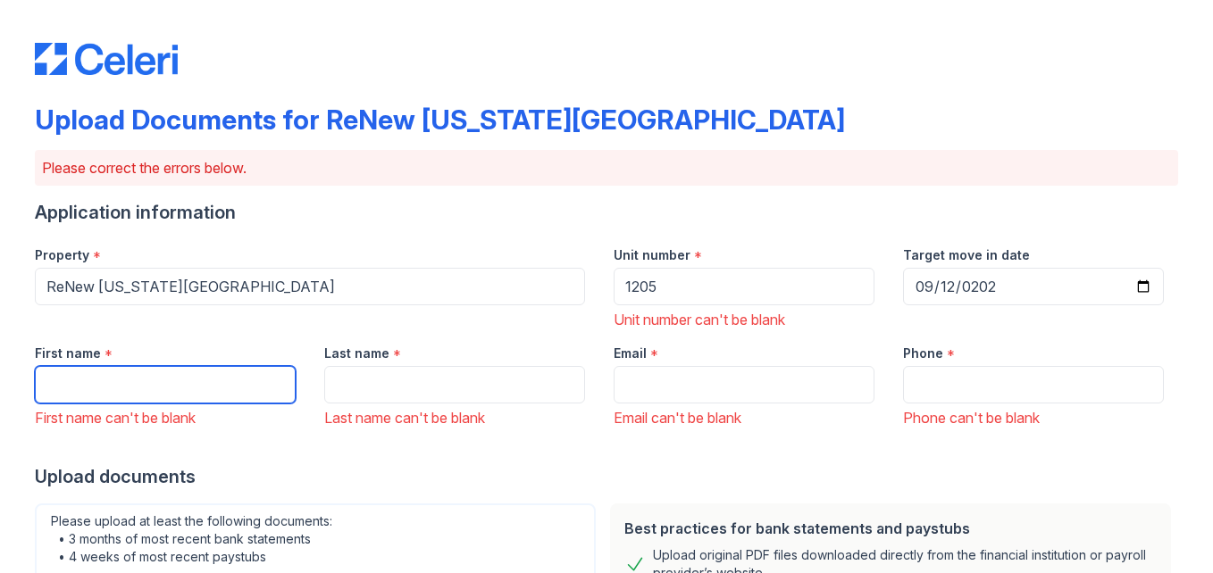
click at [181, 402] on input "First name" at bounding box center [165, 385] width 261 height 38
type input "Austin"
type input "[PERSON_NAME]"
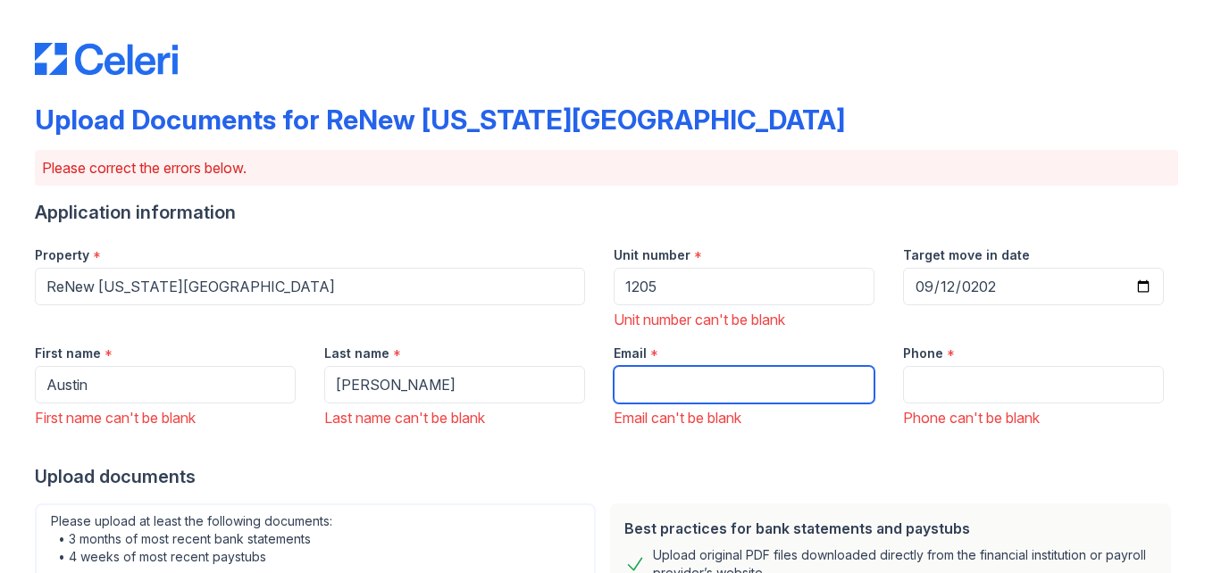
click at [672, 375] on input "Email" at bounding box center [743, 385] width 261 height 38
type input "[EMAIL_ADDRESS][DOMAIN_NAME]"
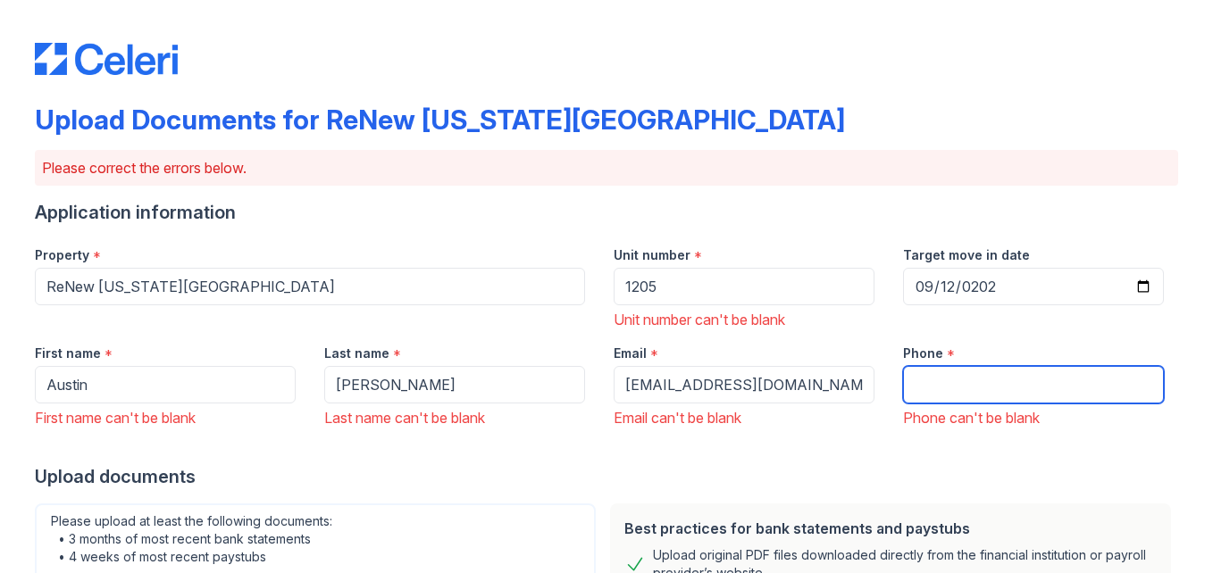
click at [967, 392] on input "Phone" at bounding box center [1033, 385] width 261 height 38
type input "3"
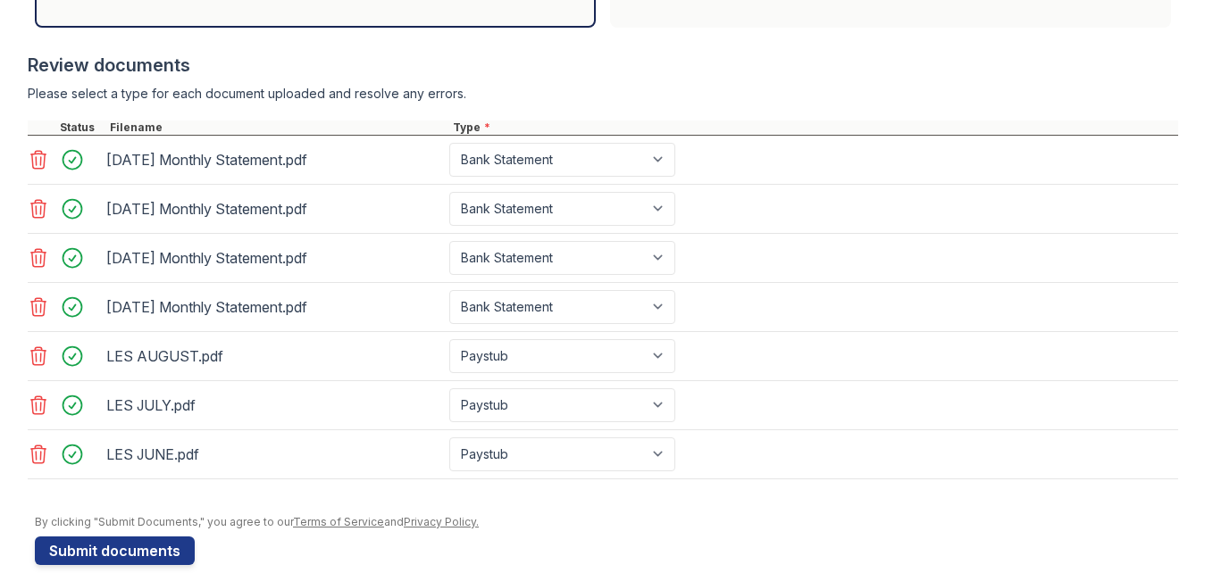
scroll to position [786, 0]
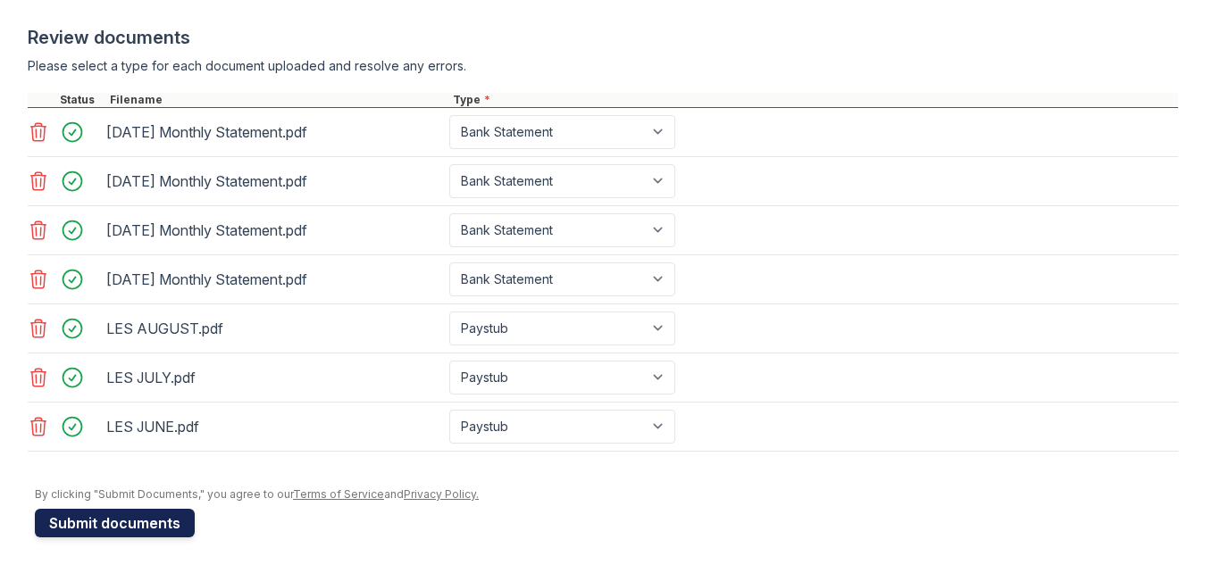
type input "[PHONE_NUMBER]"
click at [174, 510] on button "Submit documents" at bounding box center [115, 523] width 160 height 29
